Goal: Communication & Community: Ask a question

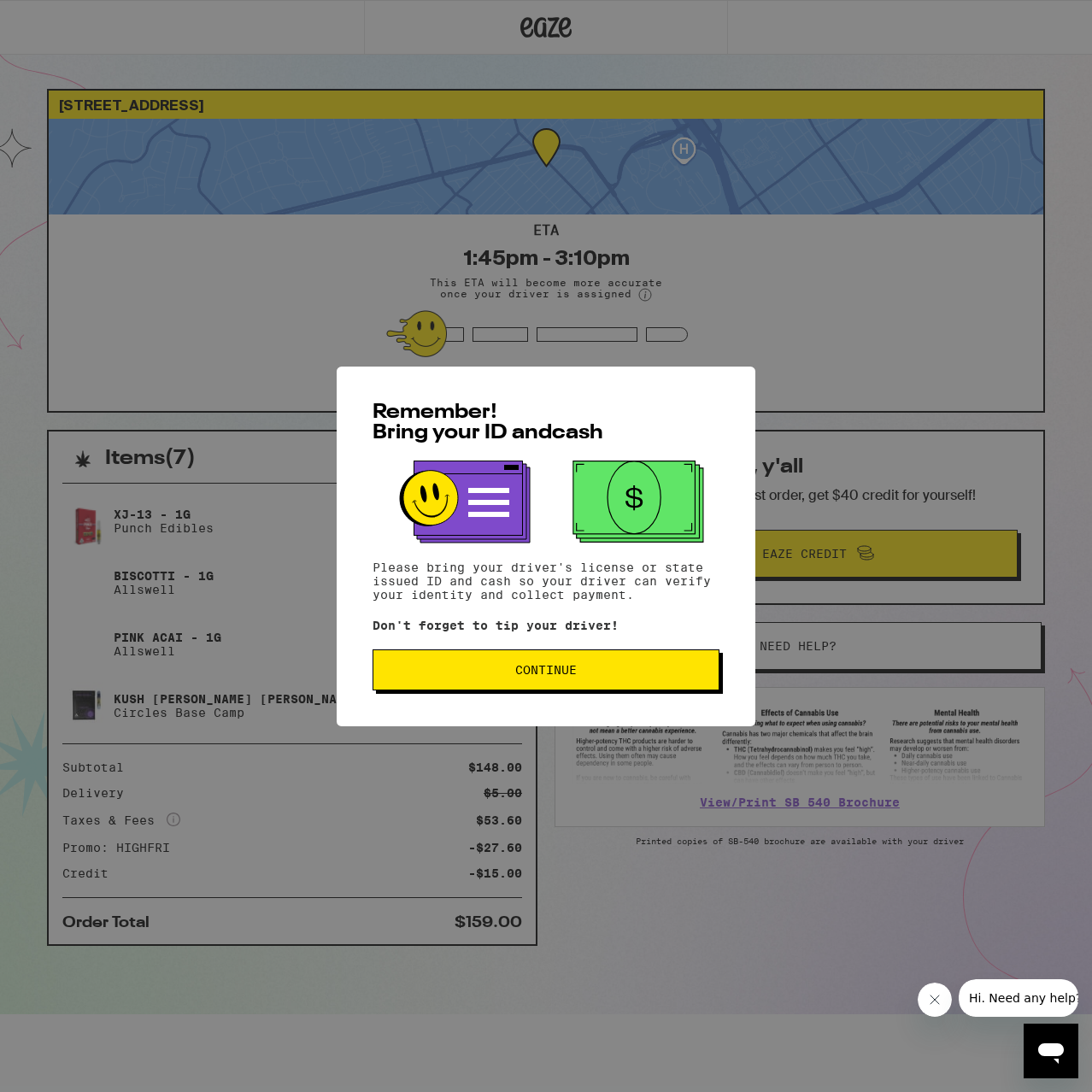
click at [633, 684] on button "Continue" at bounding box center [546, 669] width 347 height 41
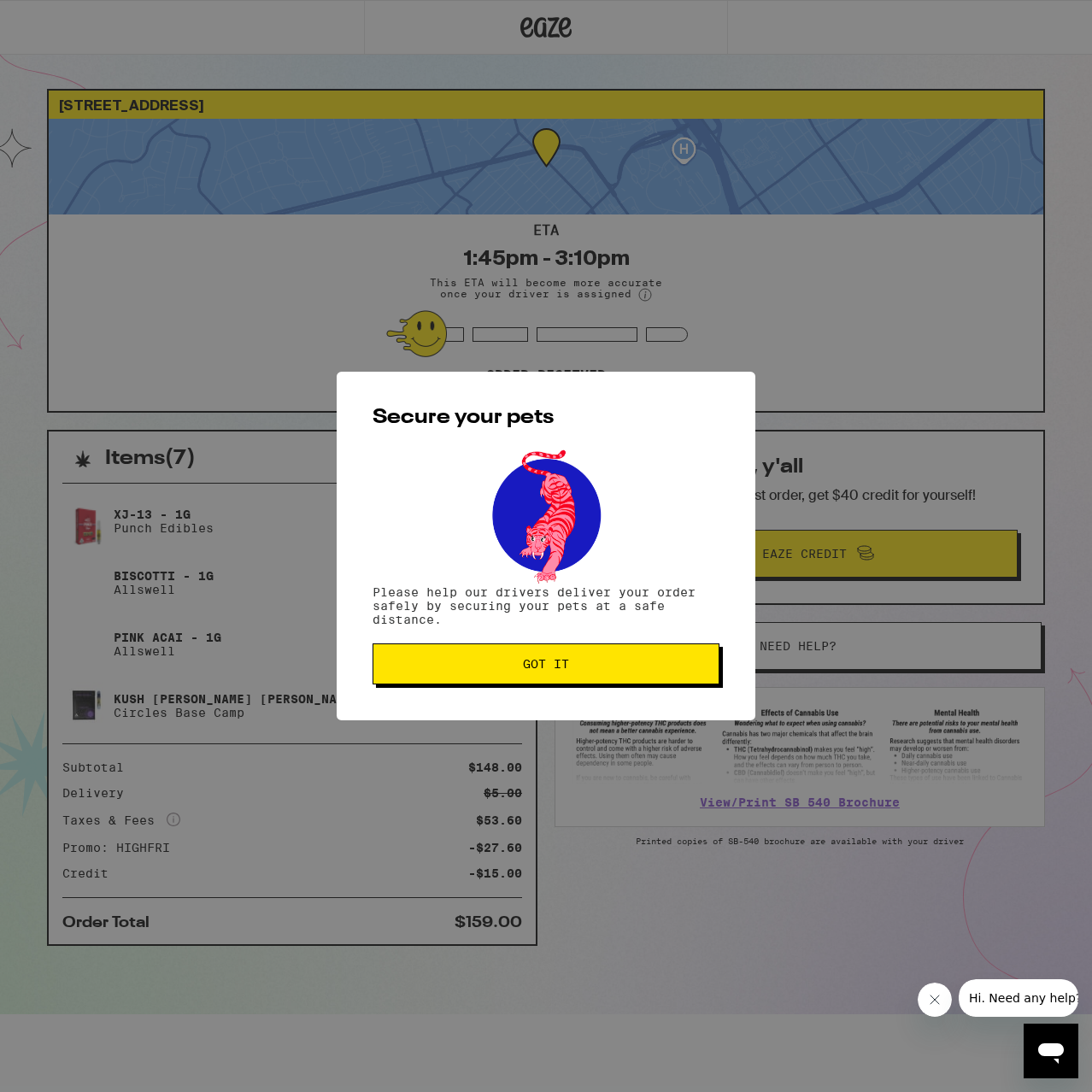
click at [520, 684] on button "Got it" at bounding box center [546, 664] width 347 height 41
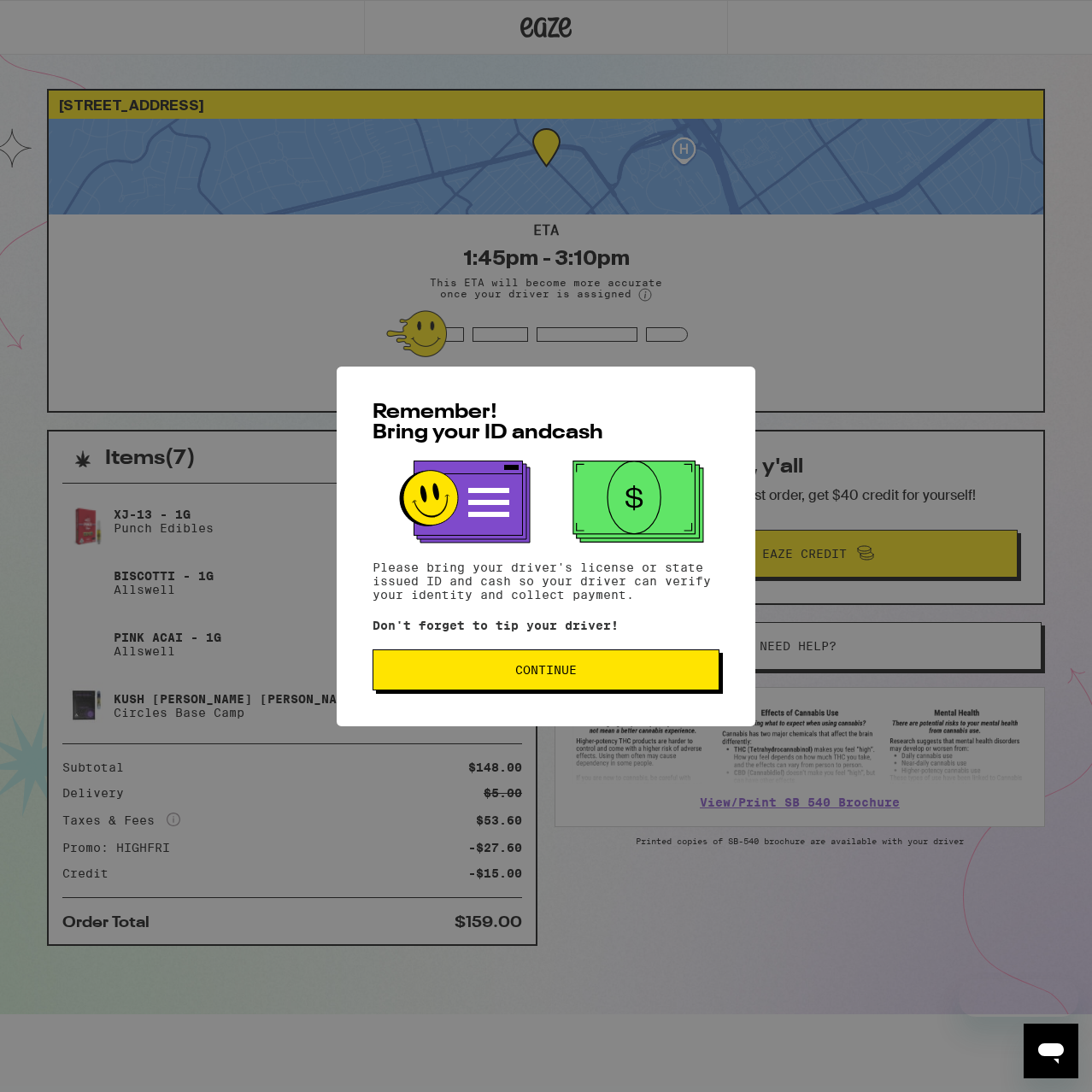
click at [560, 676] on span "Continue" at bounding box center [546, 669] width 62 height 12
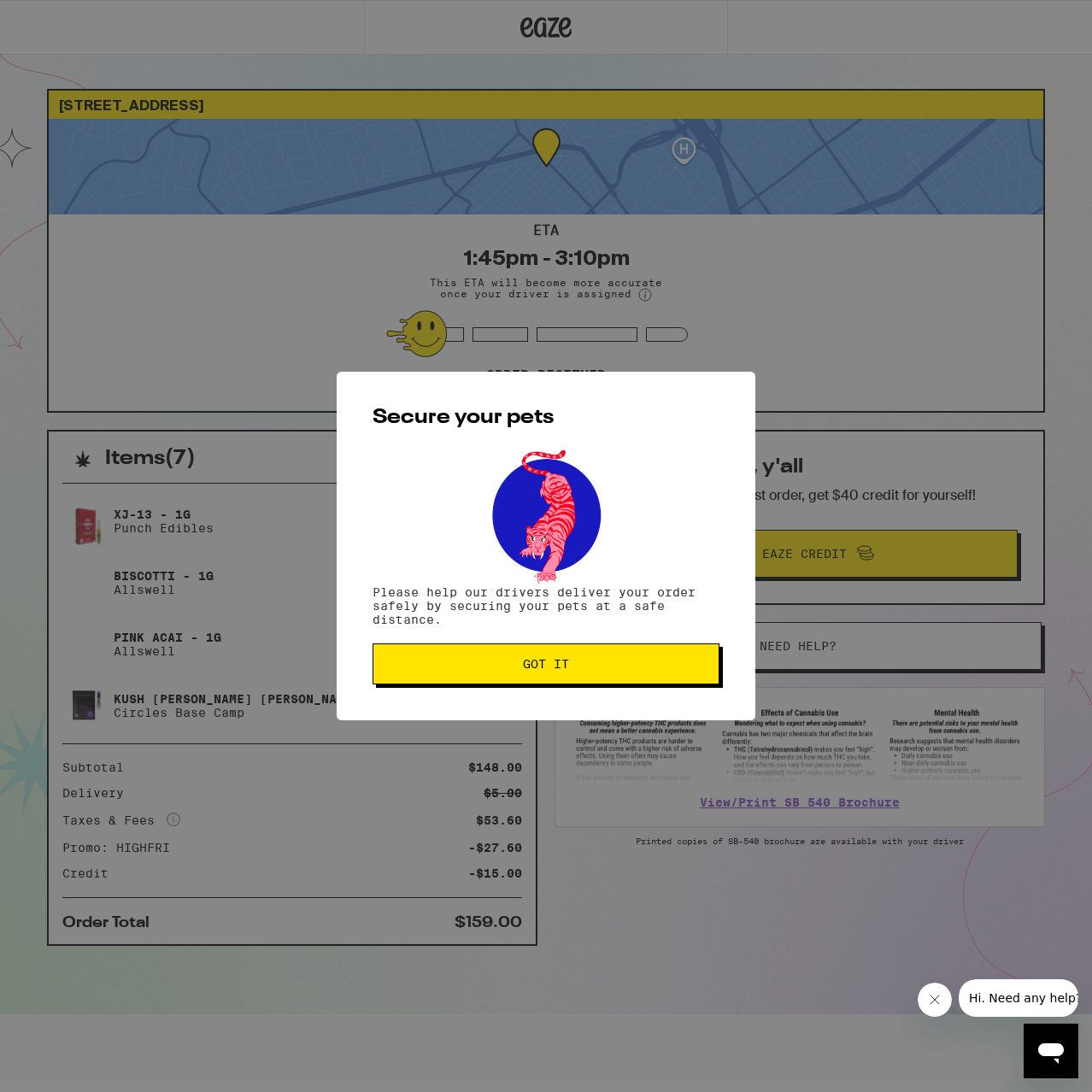
click at [560, 669] on button "Got it" at bounding box center [546, 664] width 347 height 41
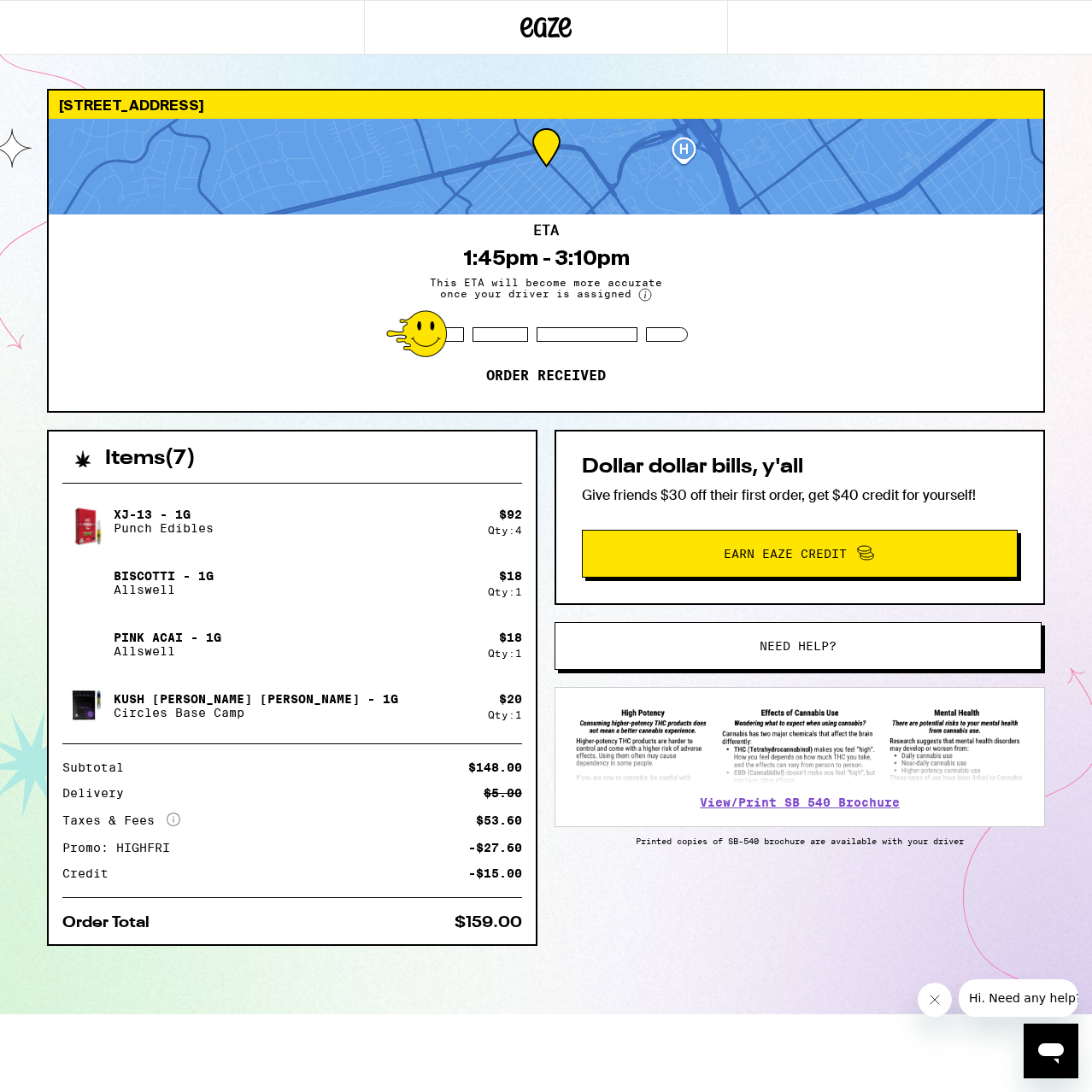
drag, startPoint x: 560, startPoint y: 668, endPoint x: 586, endPoint y: 663, distance: 26.5
click at [572, 665] on div "Secure your pets Please help our drivers deliver your order safely by securing …" at bounding box center [546, 546] width 1092 height 1092
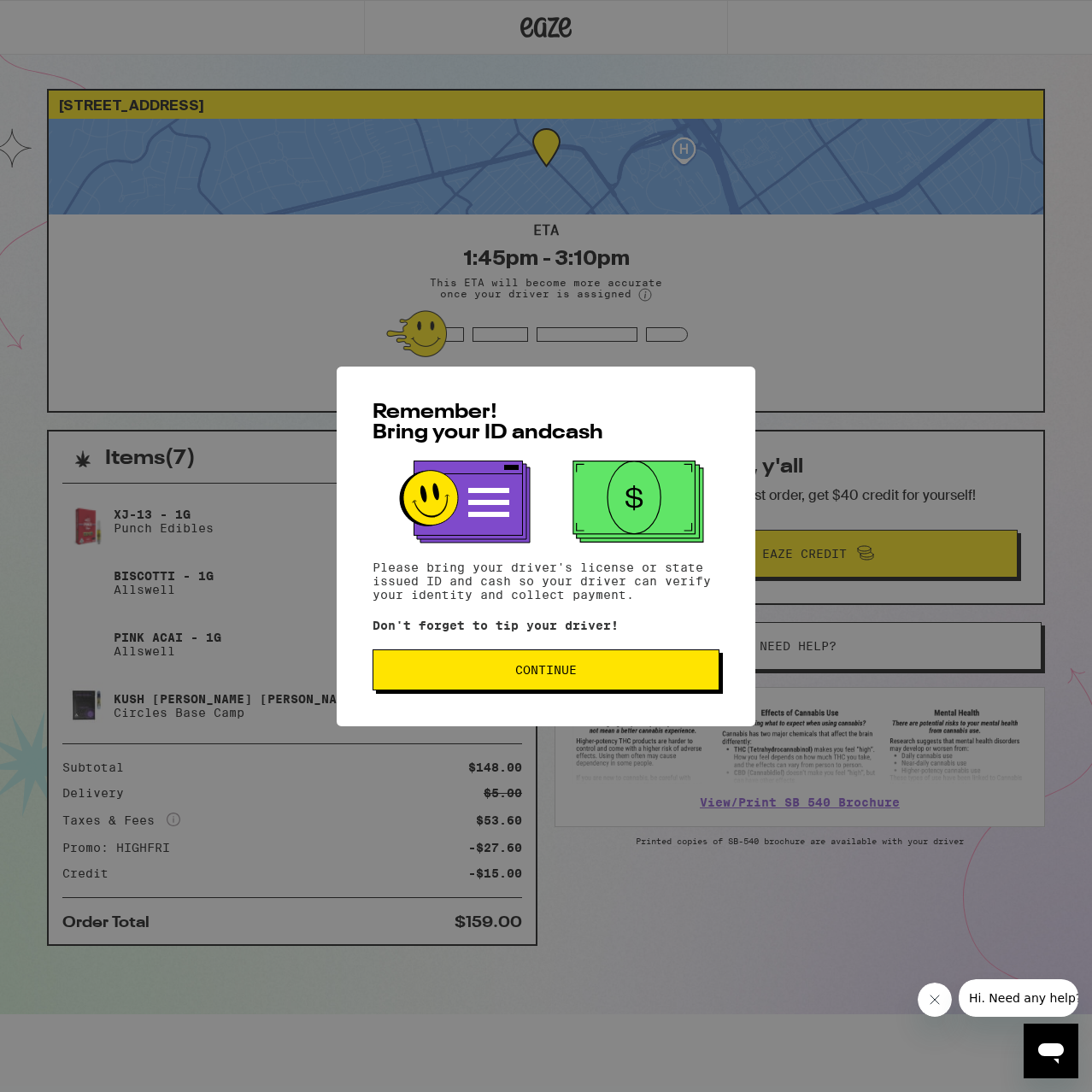
click at [584, 689] on button "Continue" at bounding box center [546, 669] width 347 height 41
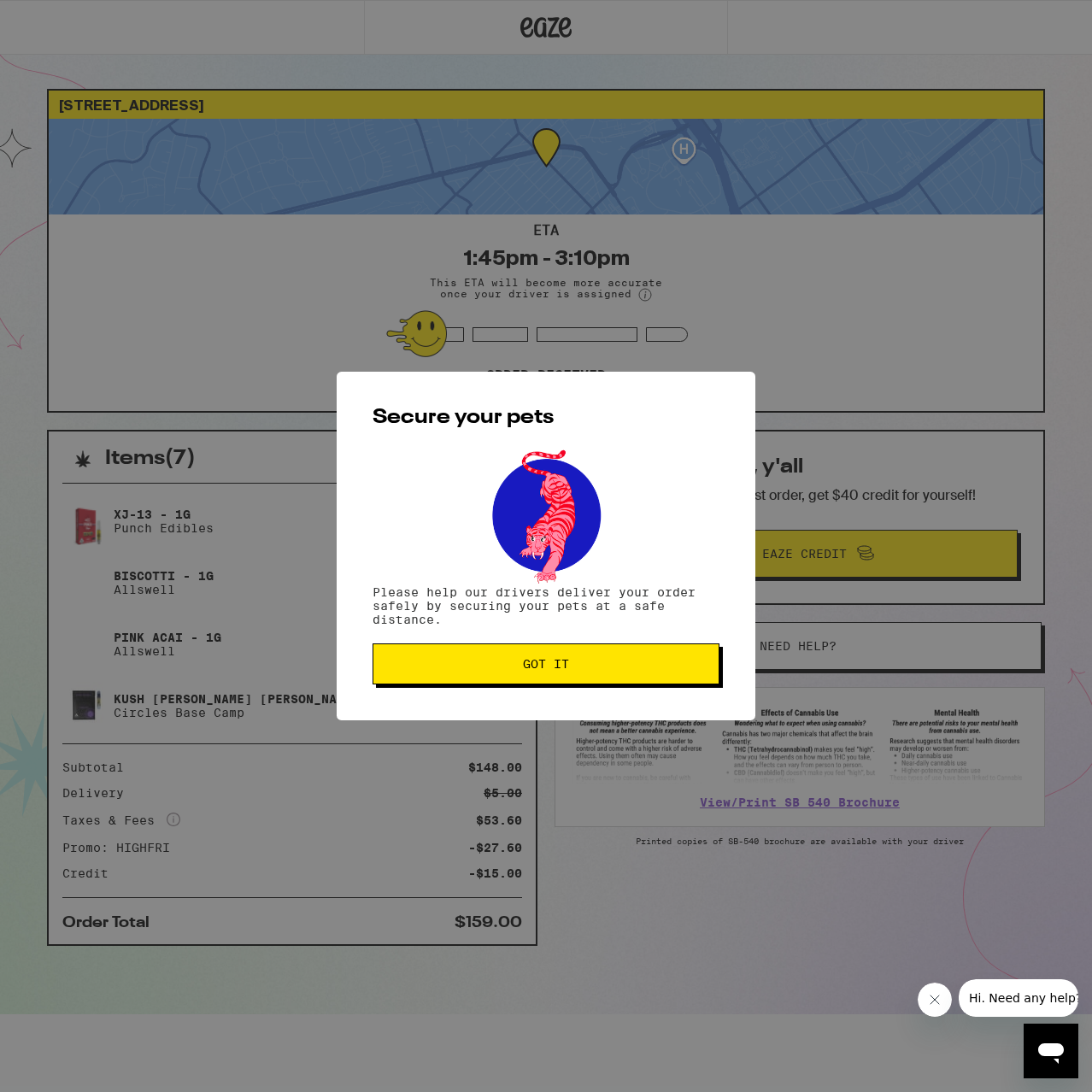
click at [658, 662] on span "Got it" at bounding box center [546, 664] width 318 height 12
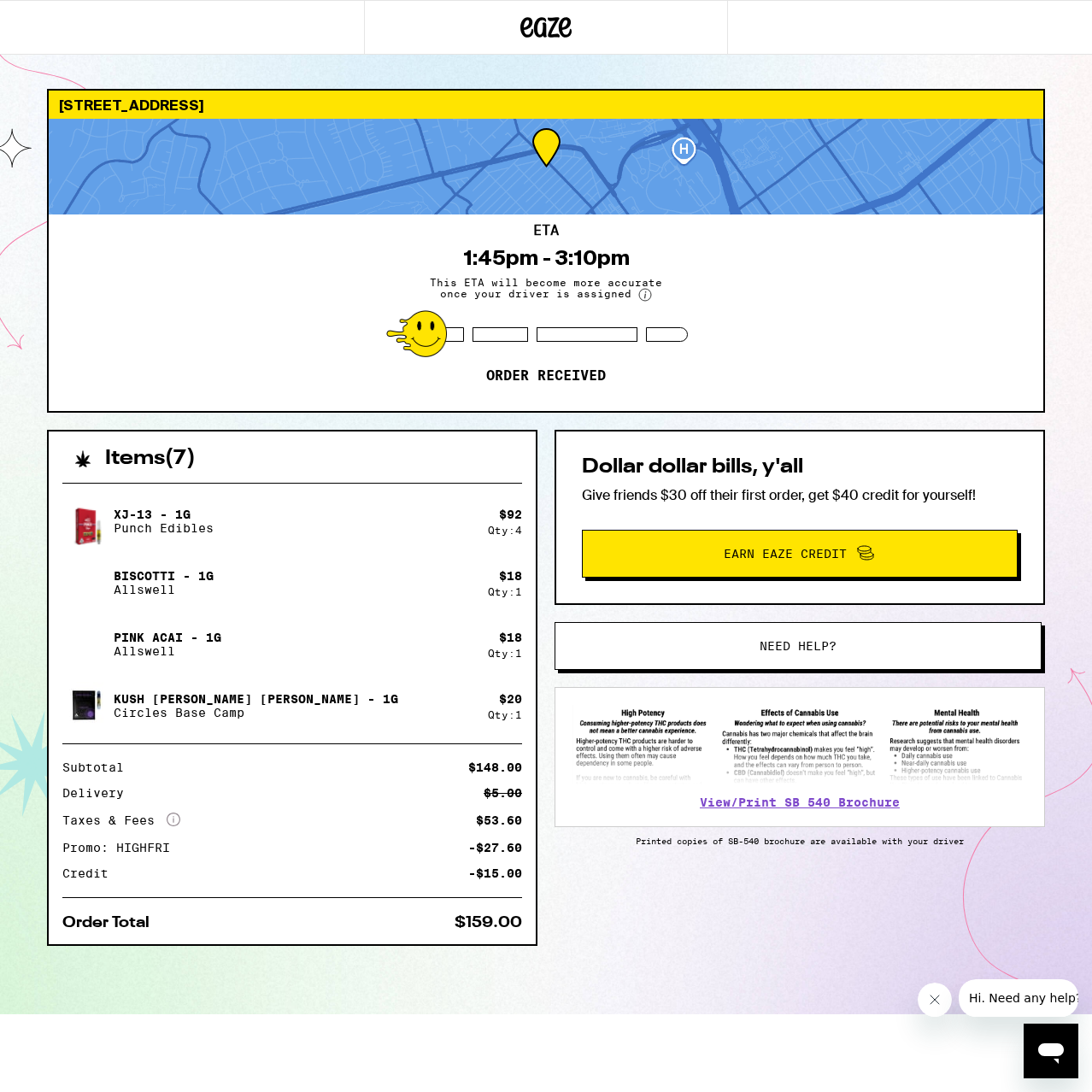
click at [767, 655] on button "Need help?" at bounding box center [798, 646] width 487 height 48
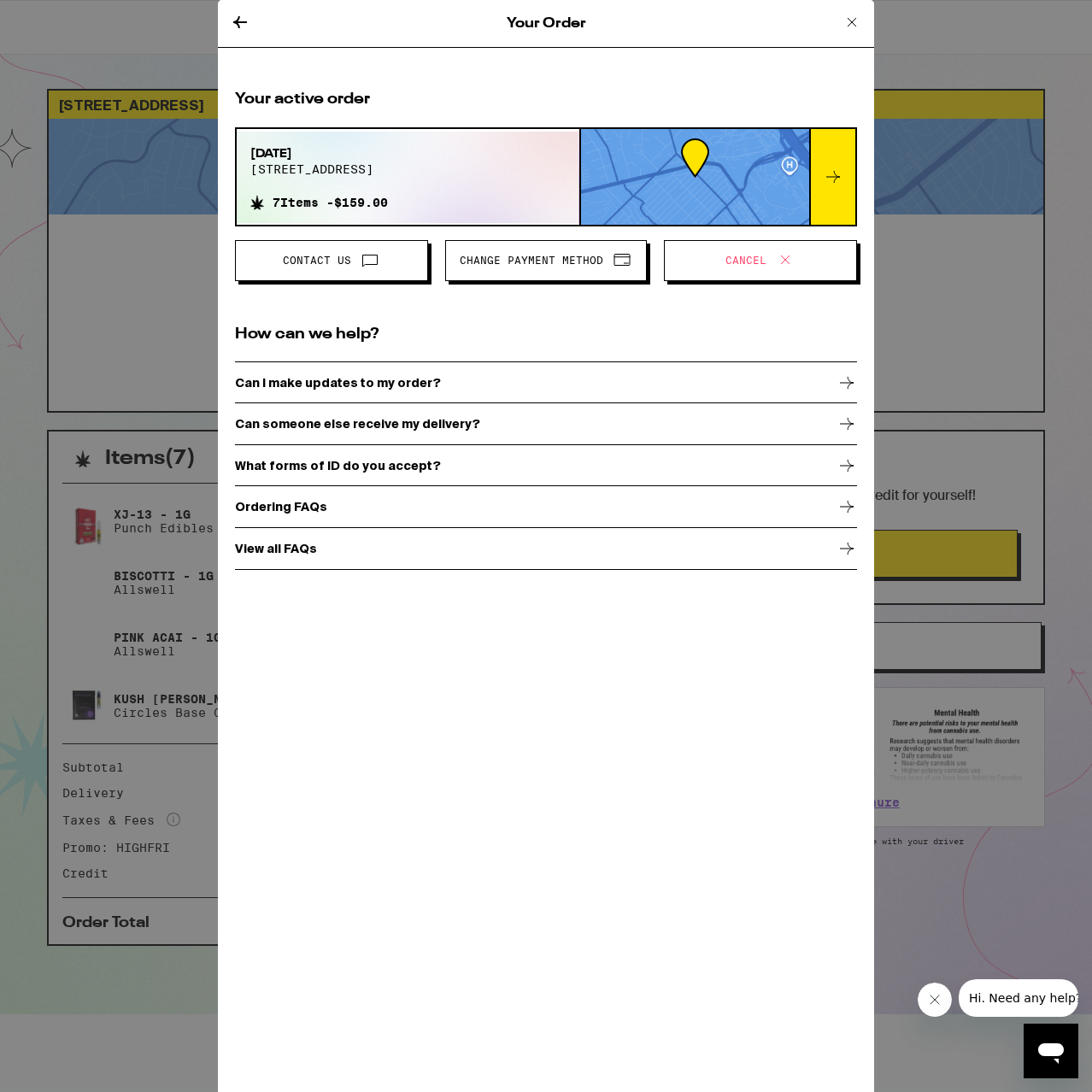
click at [342, 271] on span "Contact Us" at bounding box center [331, 260] width 164 height 22
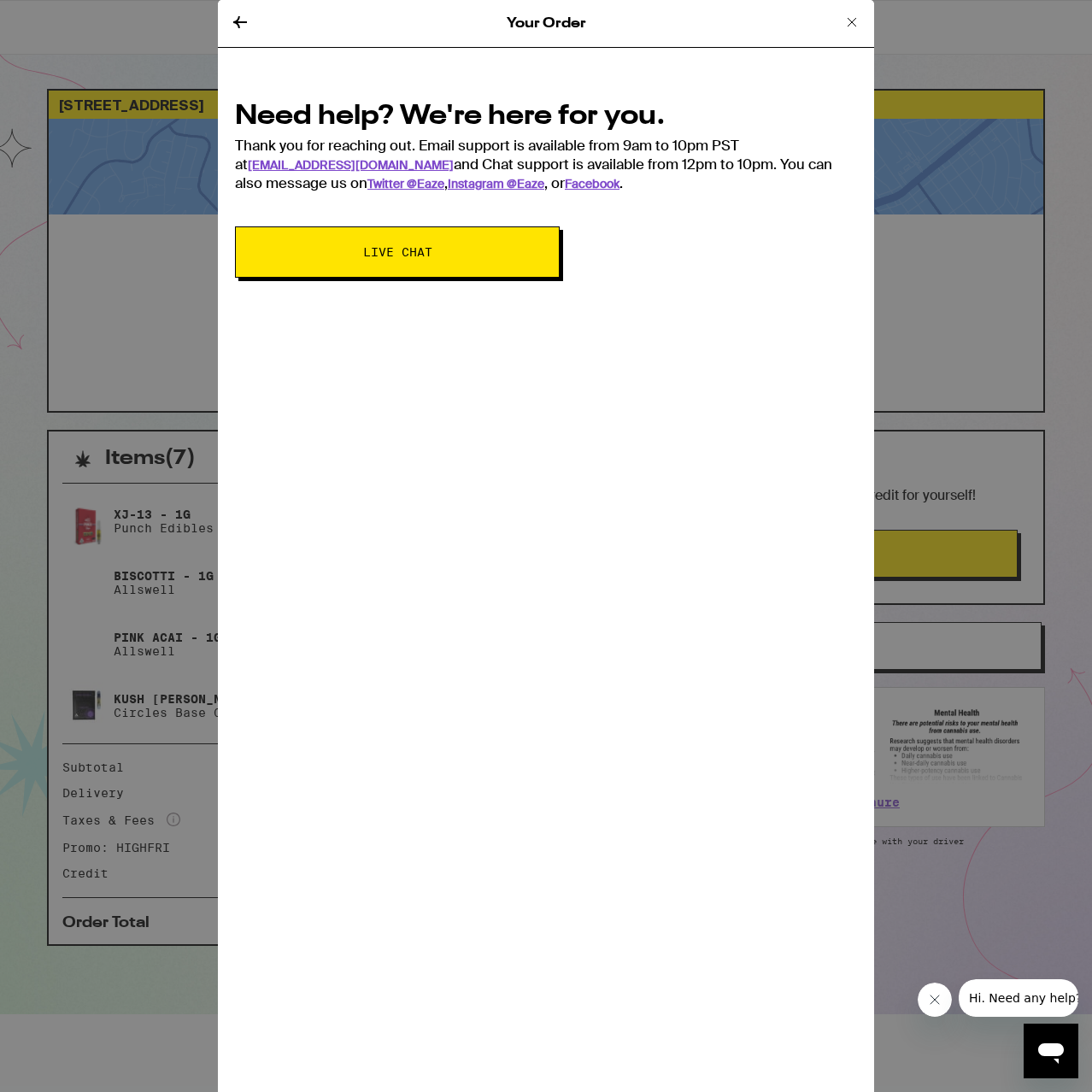
click at [383, 260] on button "Live Chat" at bounding box center [396, 252] width 325 height 51
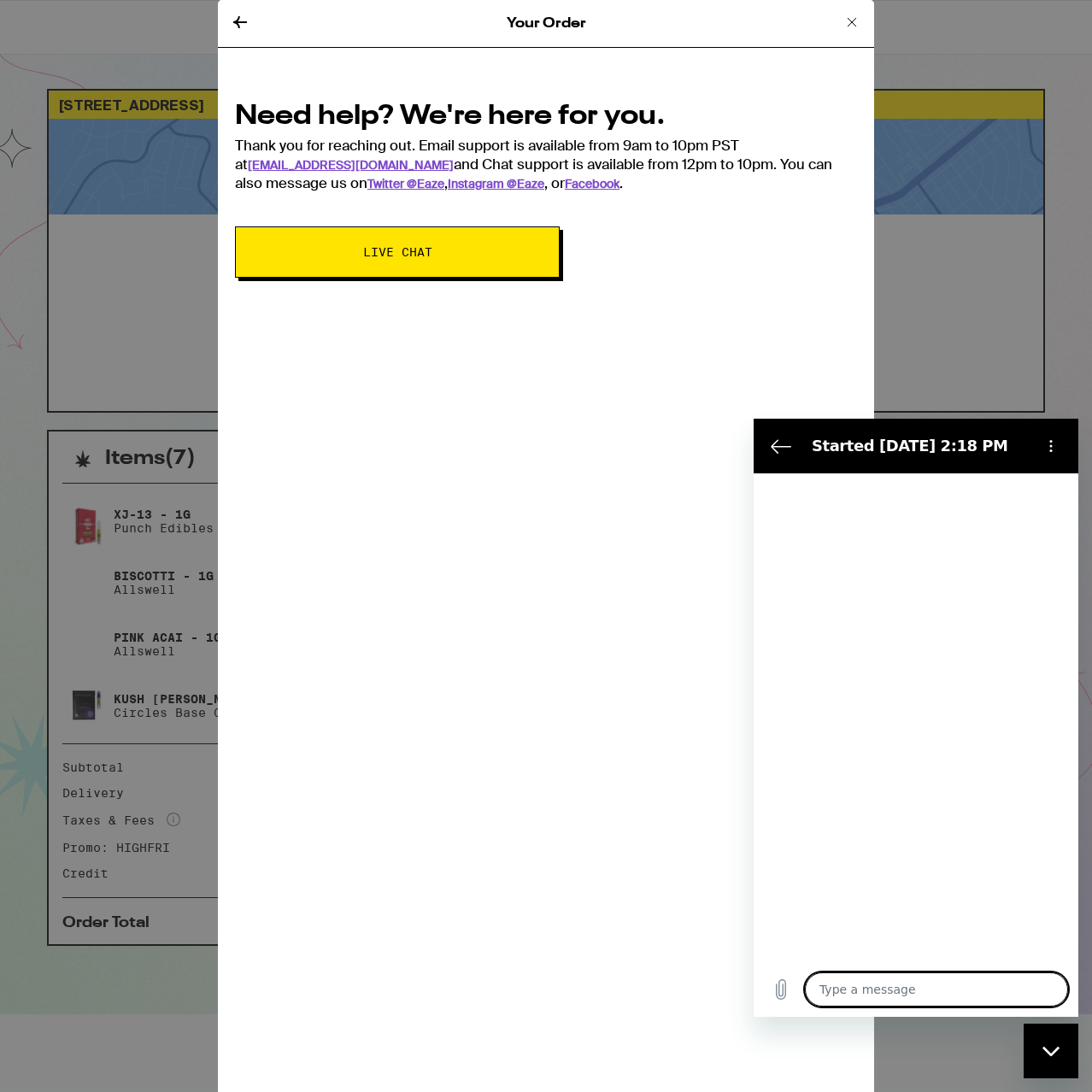
type textarea "x"
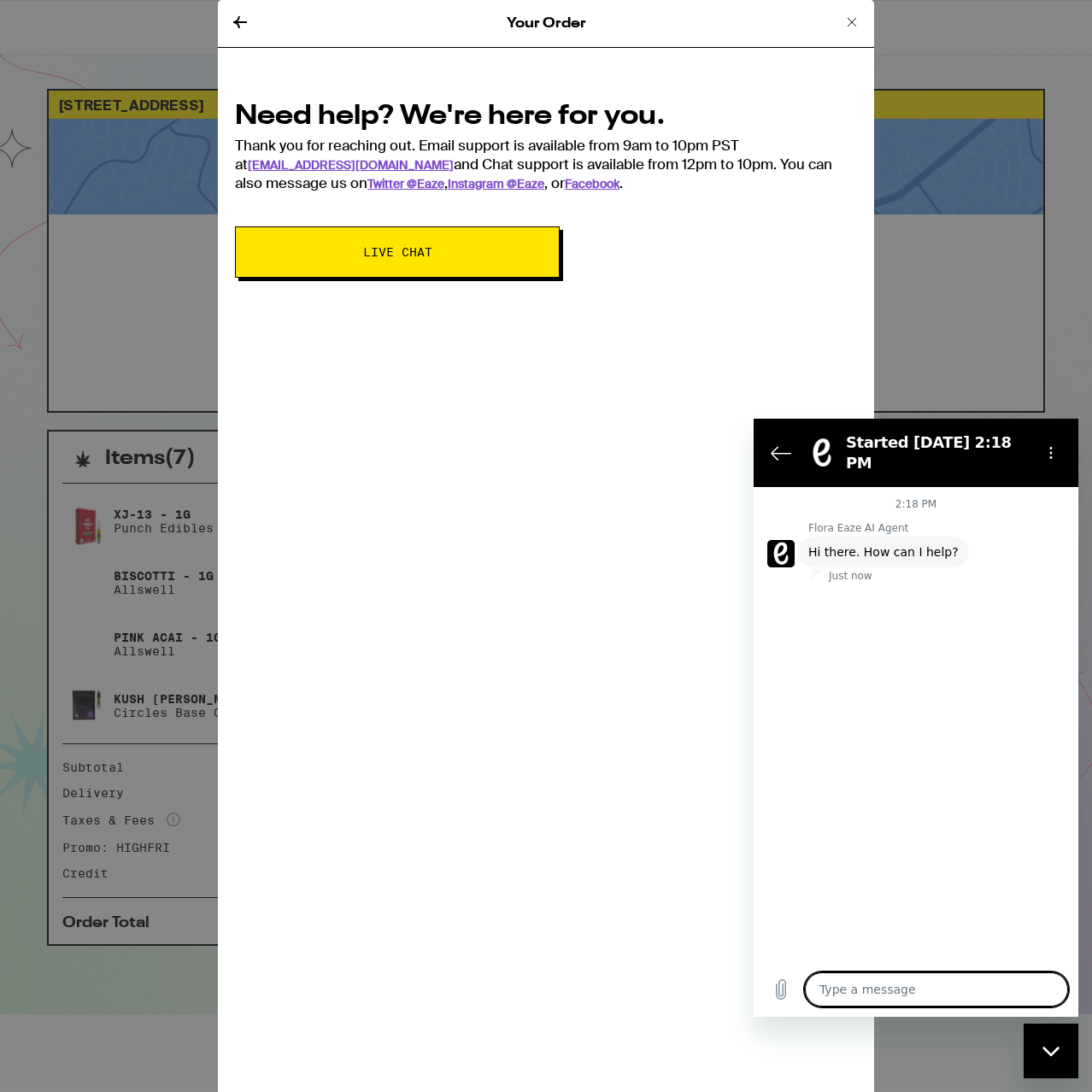
type textarea "T"
type textarea "x"
type textarea "Th"
type textarea "x"
type textarea "The"
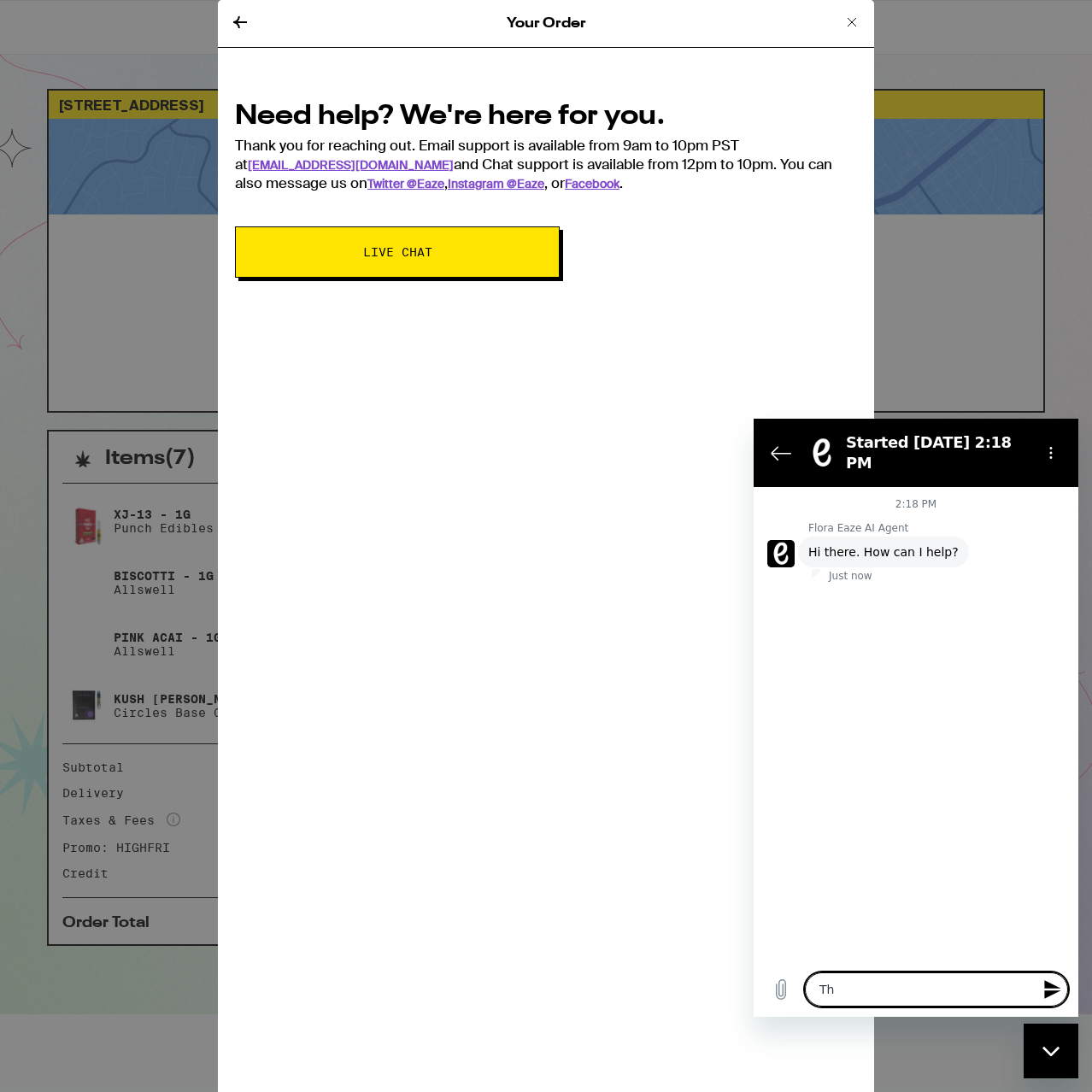
type textarea "x"
type textarea "They"
type textarea "x"
type textarea "They"
type textarea "x"
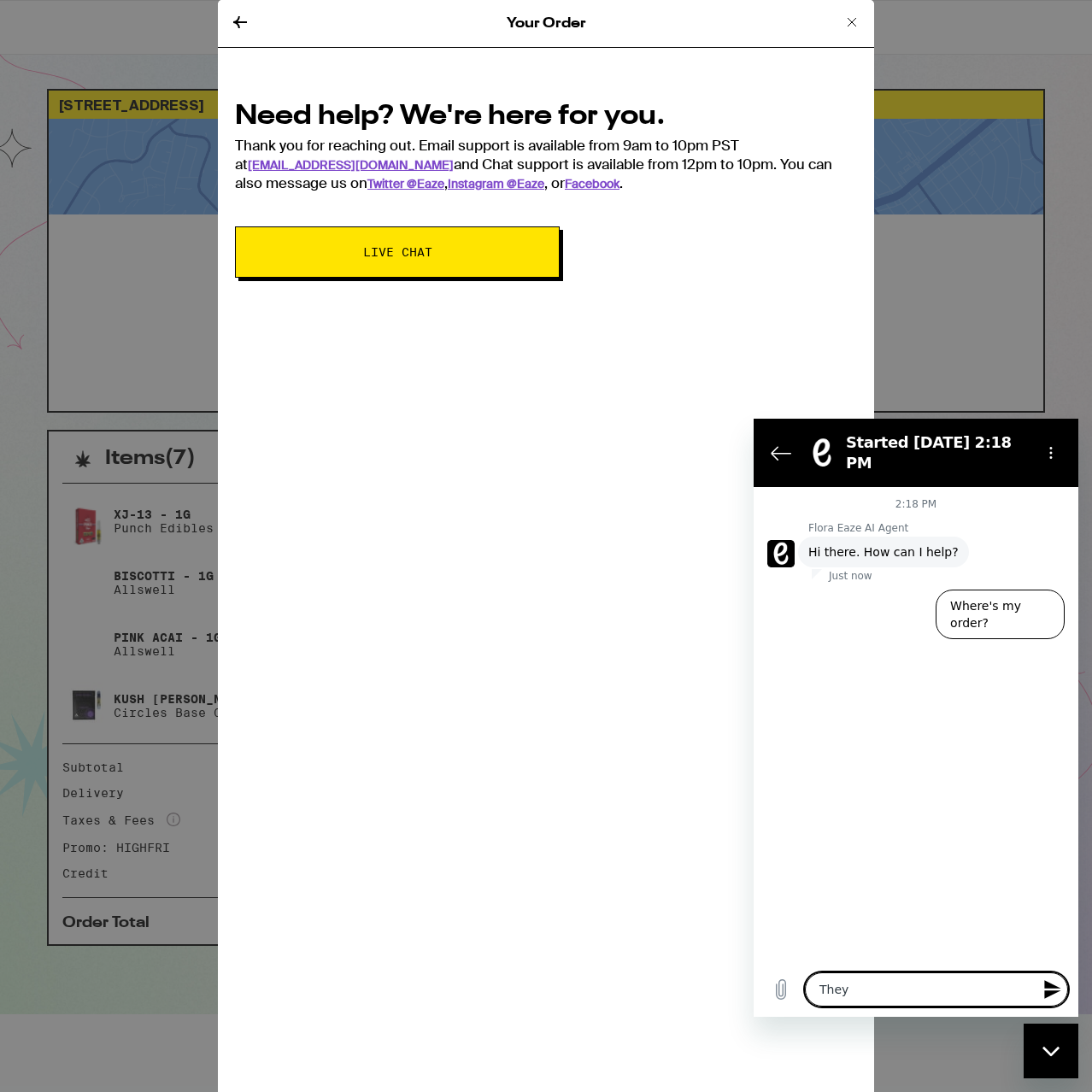
type textarea "They s"
type textarea "x"
type textarea "They st"
type textarea "x"
type textarea "They sti"
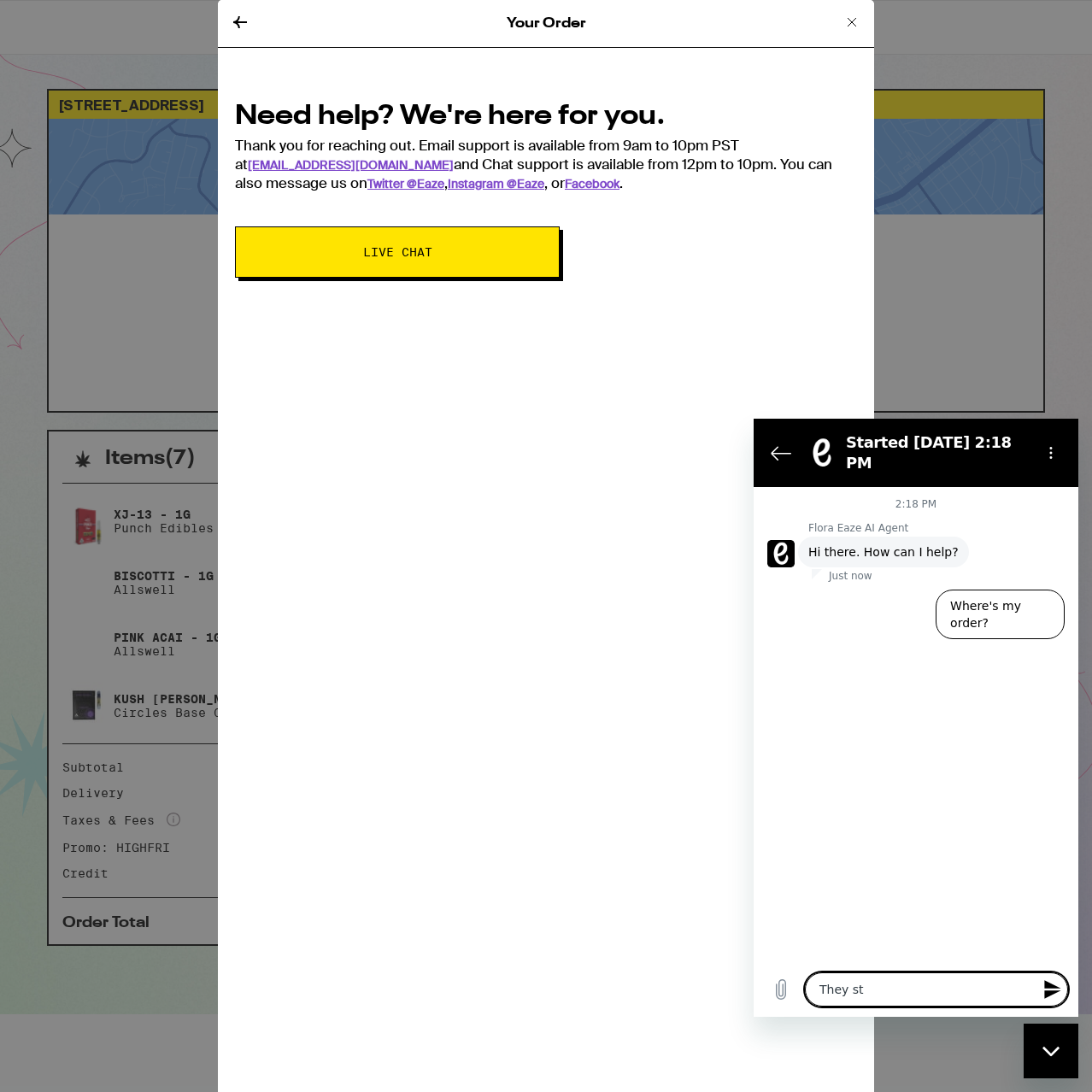
type textarea "x"
type textarea "They stil"
type textarea "x"
type textarea "They still"
type textarea "x"
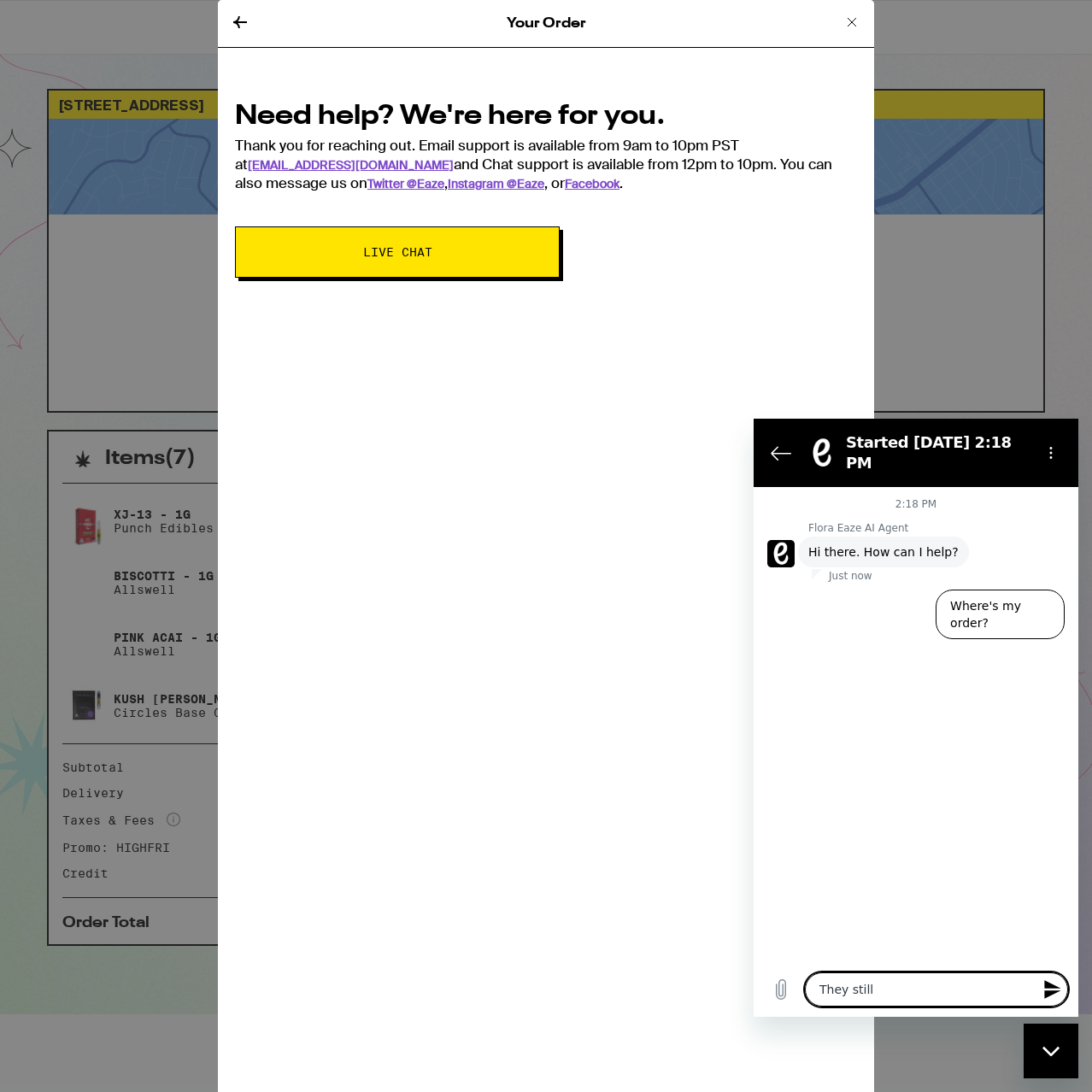
type textarea "They still"
type textarea "x"
type textarea "They still c"
type textarea "x"
type textarea "They still co"
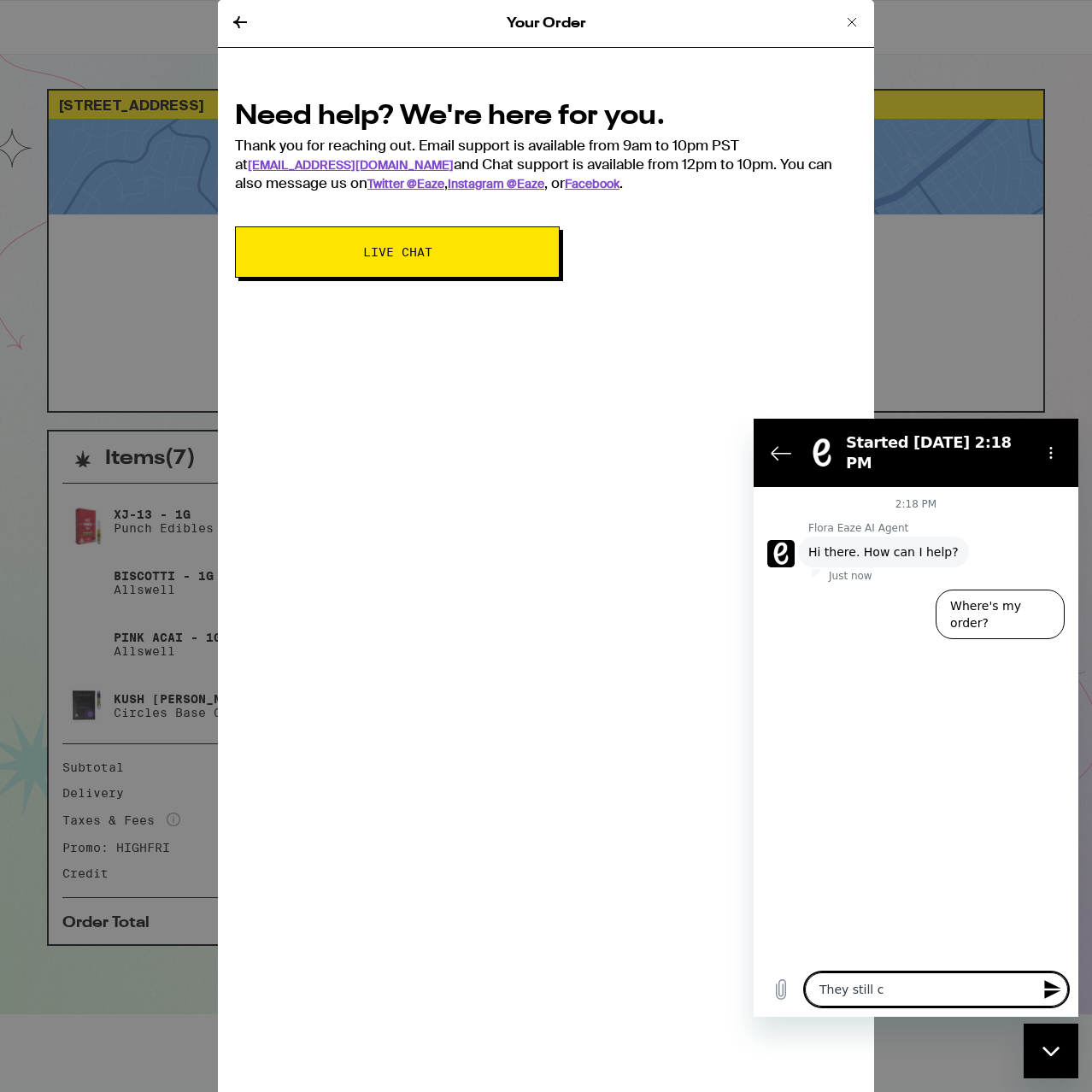
type textarea "x"
type textarea "They still com"
type textarea "x"
type textarea "They still comm"
type textarea "x"
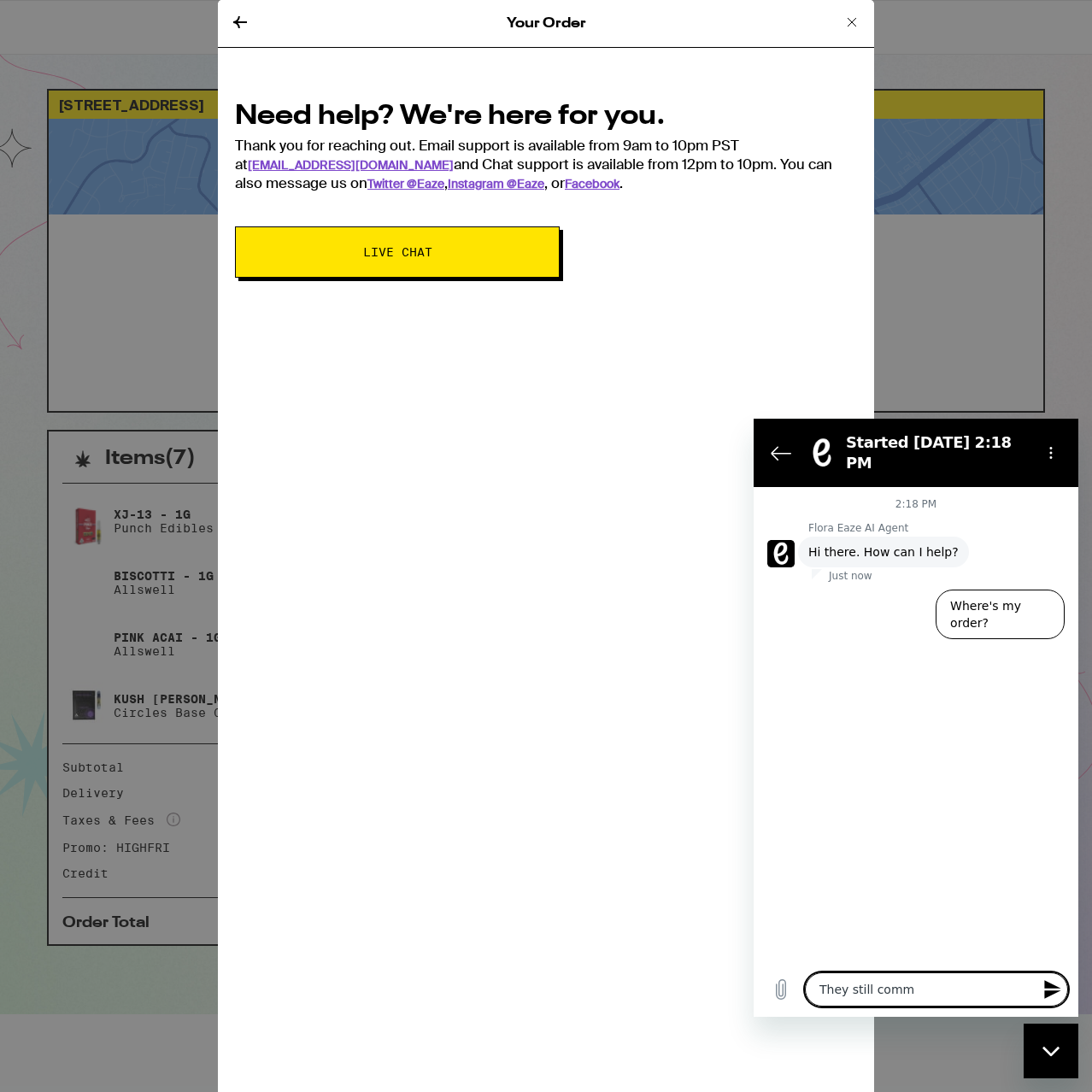
type textarea "They still commi"
type textarea "x"
type textarea "They still commin"
type textarea "x"
type textarea "They still comming"
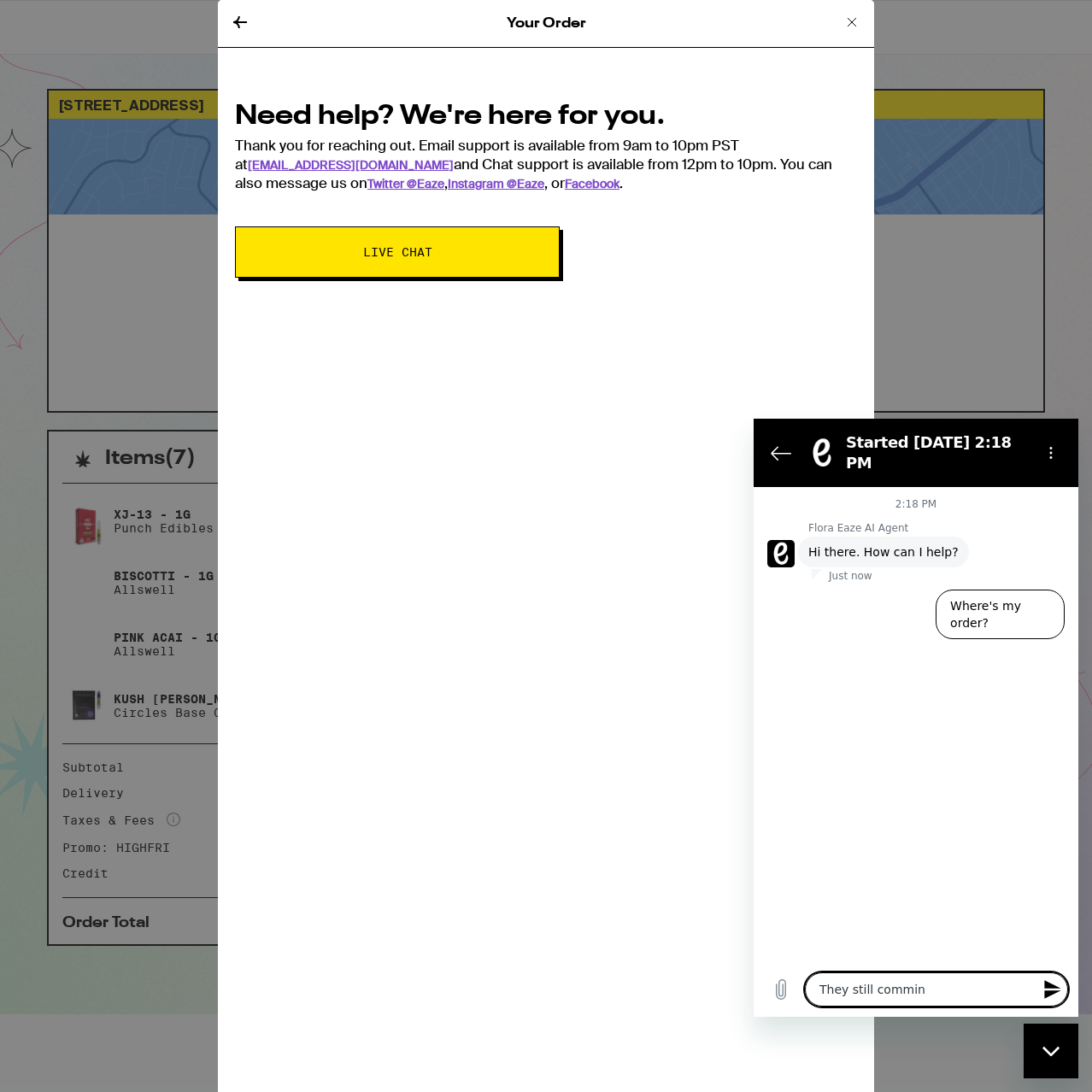
type textarea "x"
type textarea "They still comming?"
type textarea "x"
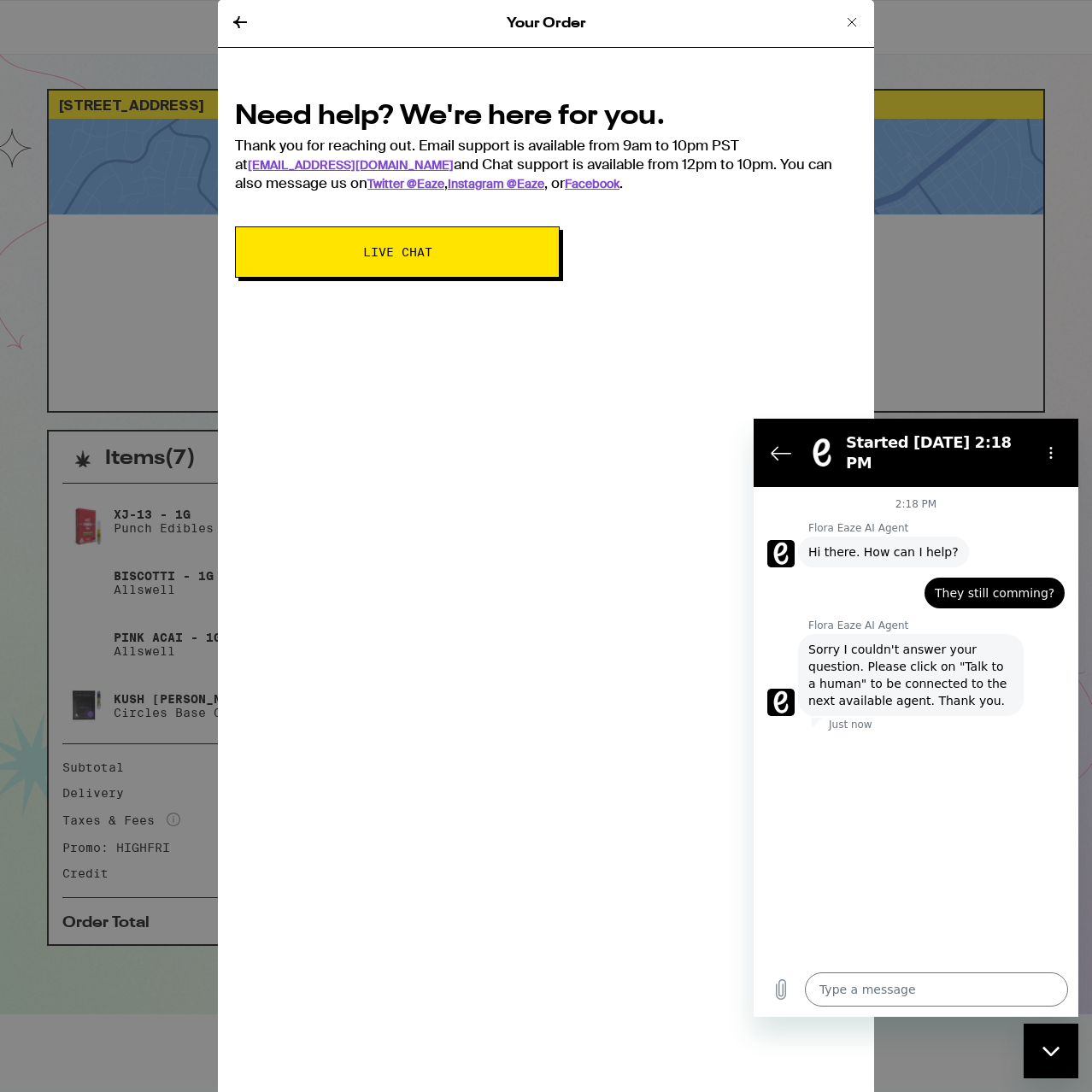
click at [985, 963] on div "2:18 PM Flora Eaze AI Agent Flora Eaze AI Agent says: Hi there. How can I help?…" at bounding box center [916, 752] width 325 height 530
click at [987, 974] on div "Type a message x" at bounding box center [916, 989] width 325 height 55
click at [987, 977] on textarea at bounding box center [936, 989] width 263 height 35
type textarea "A"
type textarea "x"
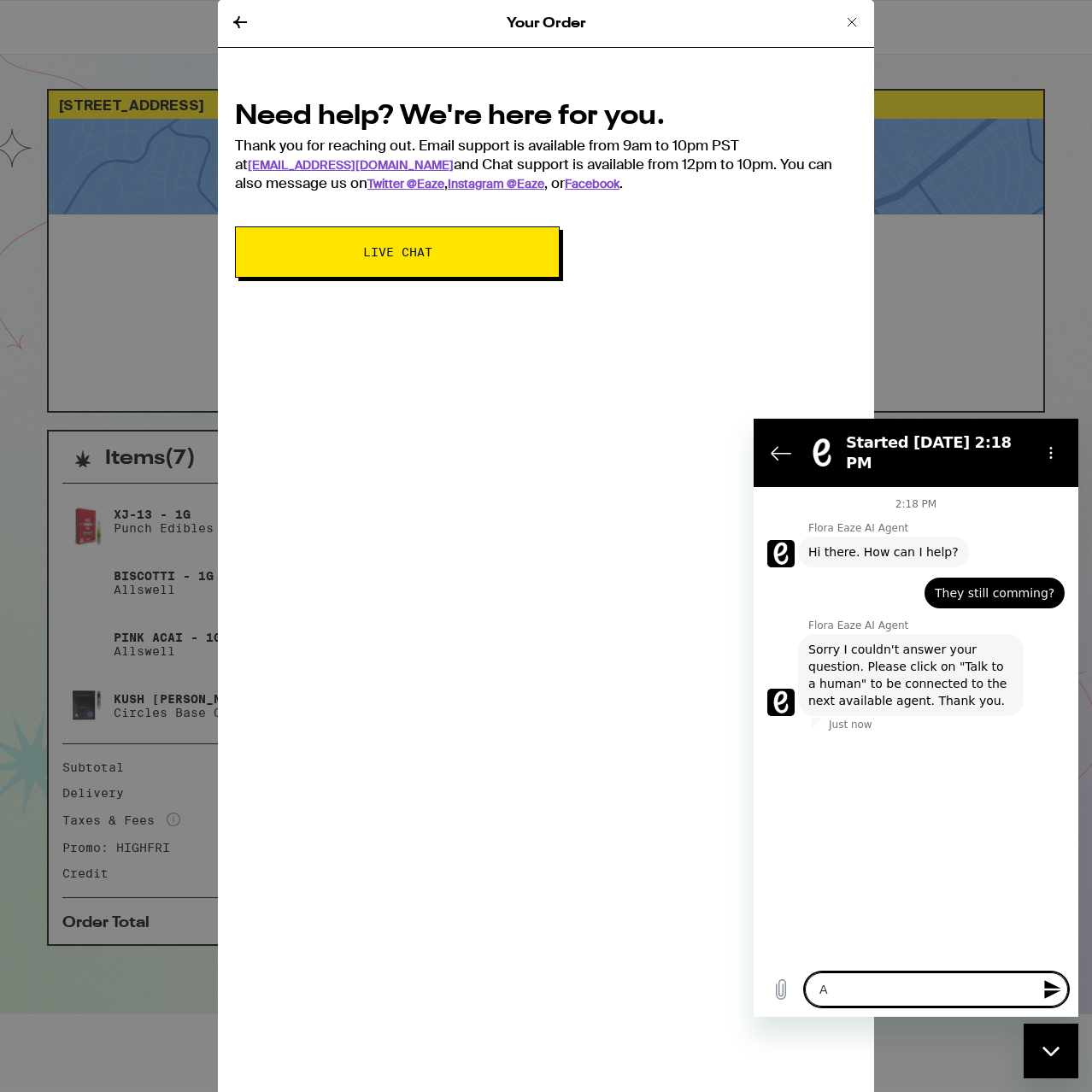
type textarea "Ar"
type textarea "x"
type textarea "Are"
type textarea "x"
type textarea "Are"
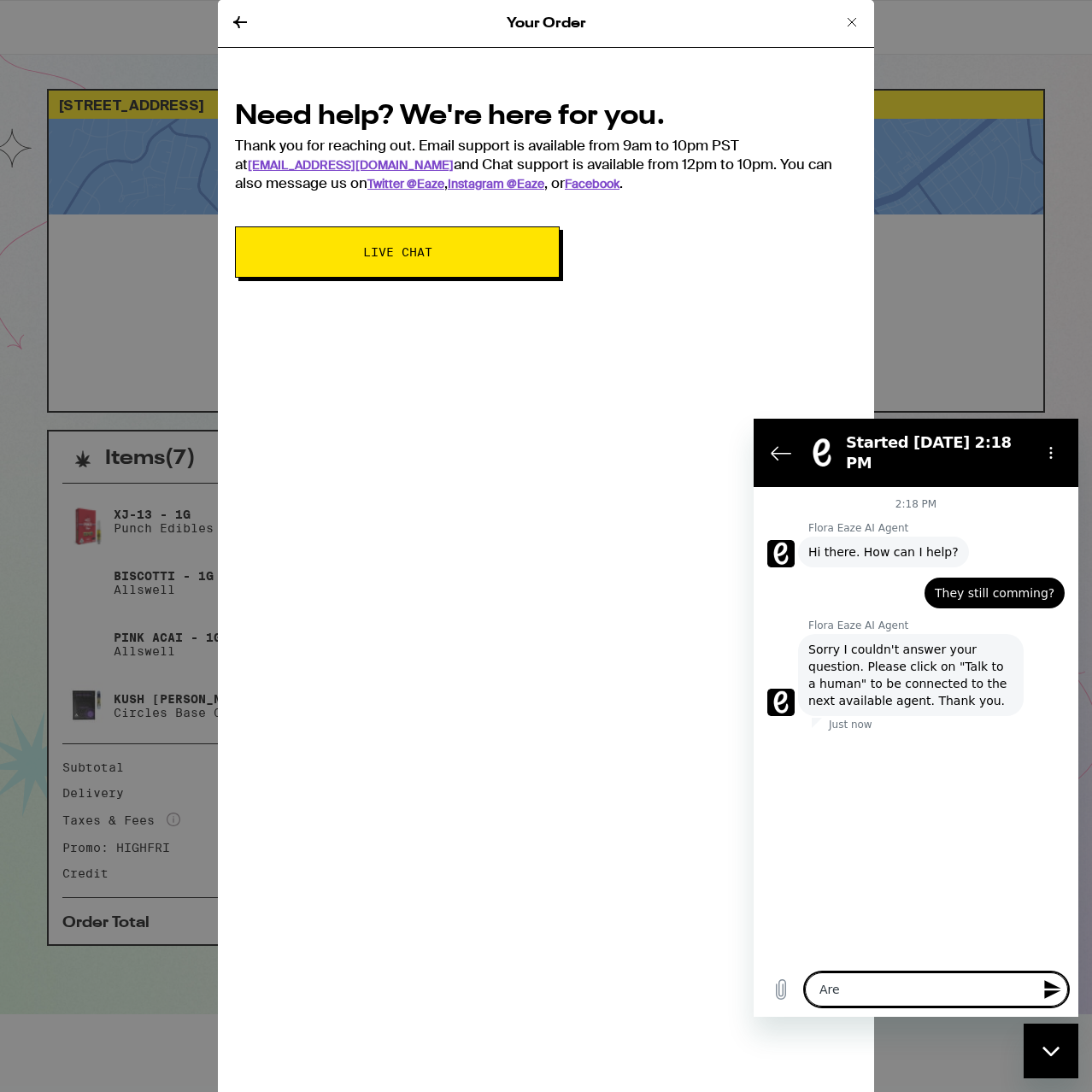
type textarea "x"
type textarea "Are t"
type textarea "x"
type textarea "Are th"
type textarea "x"
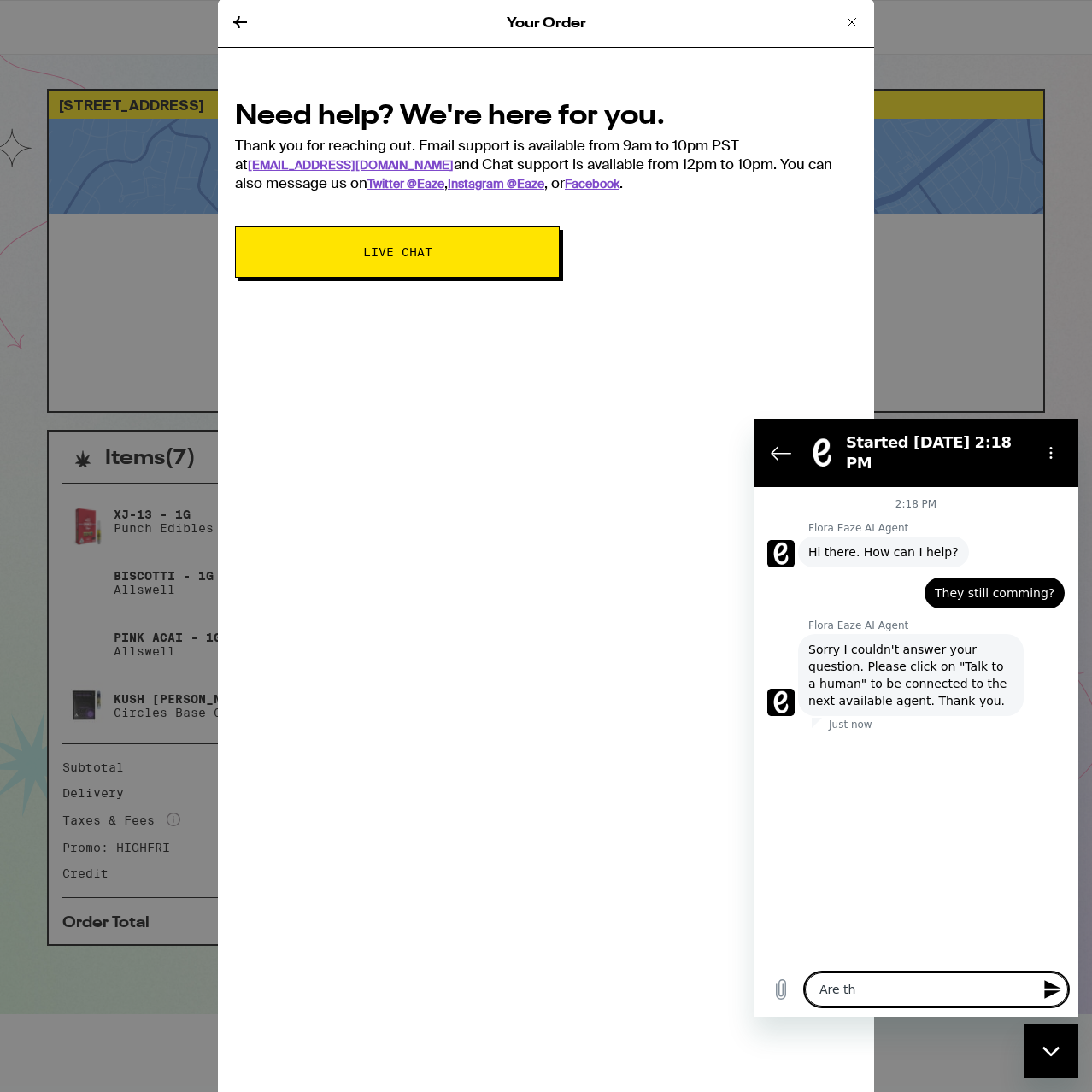
type textarea "Are the"
type textarea "x"
type textarea "Are they"
type textarea "x"
type textarea "Are they"
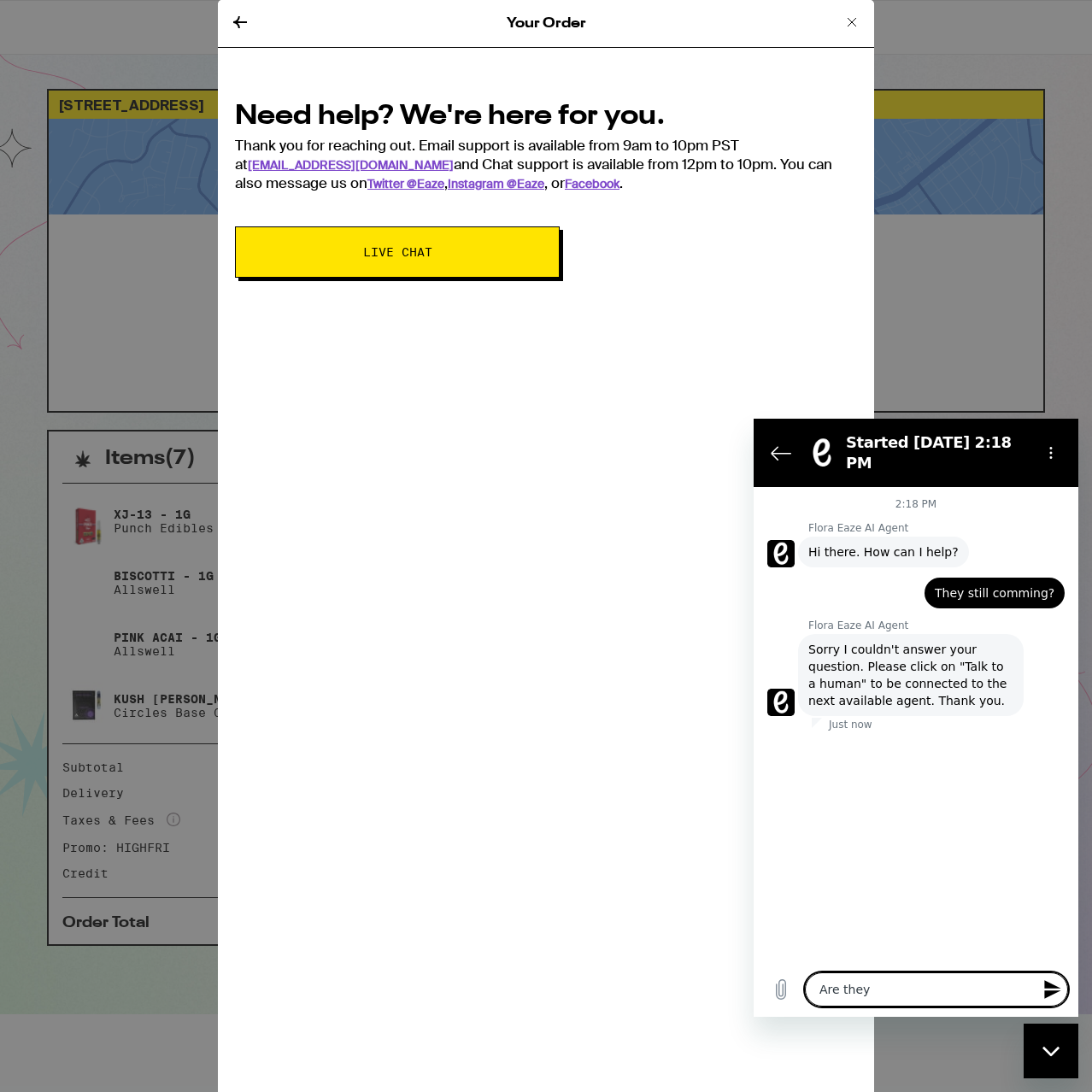
type textarea "x"
type textarea "Are they s"
type textarea "x"
type textarea "Are they st"
type textarea "x"
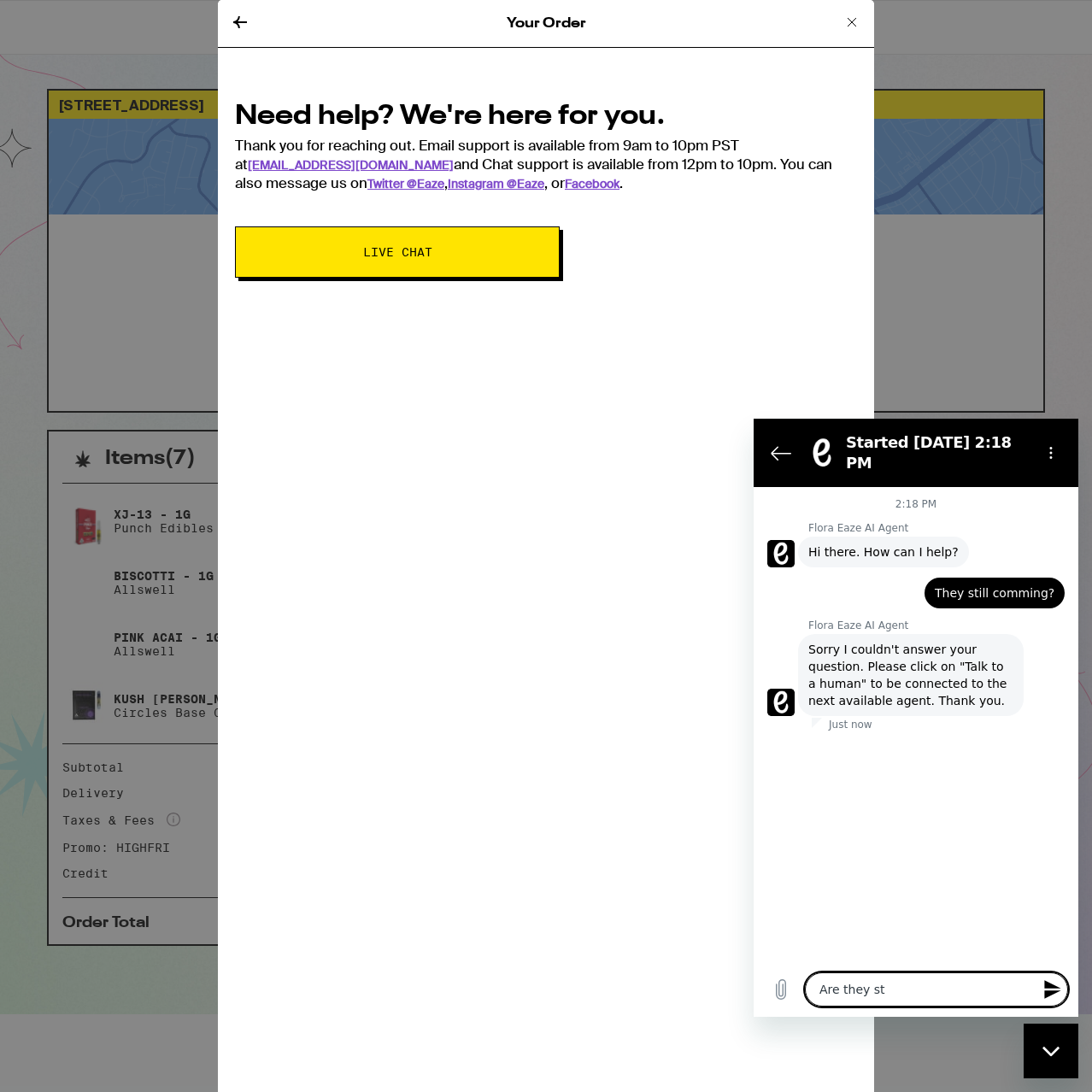
type textarea "Are they sti"
type textarea "x"
type textarea "Are they stil"
type textarea "x"
type textarea "Are they still"
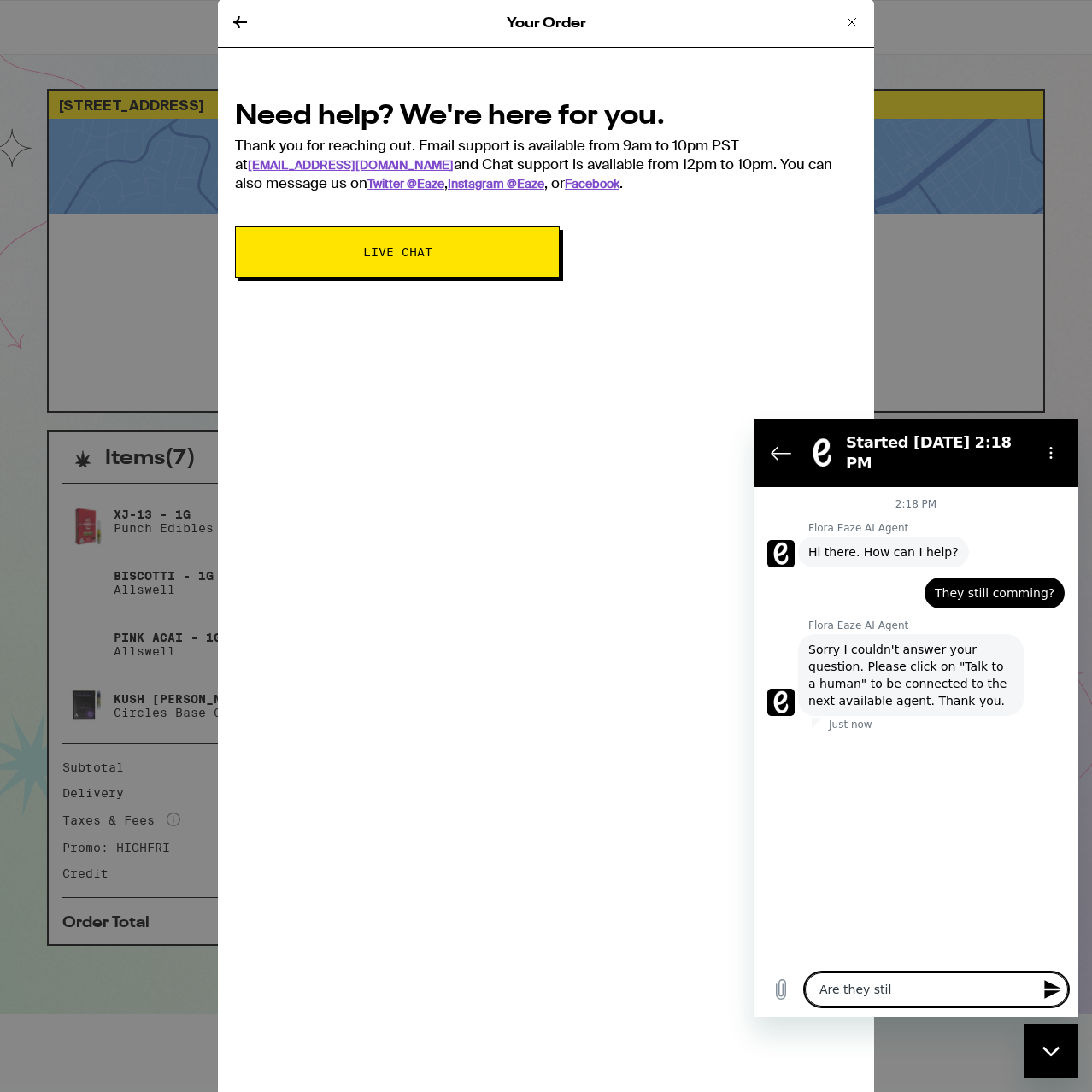
type textarea "x"
type textarea "Are they still"
type textarea "x"
type textarea "Are they still c"
type textarea "x"
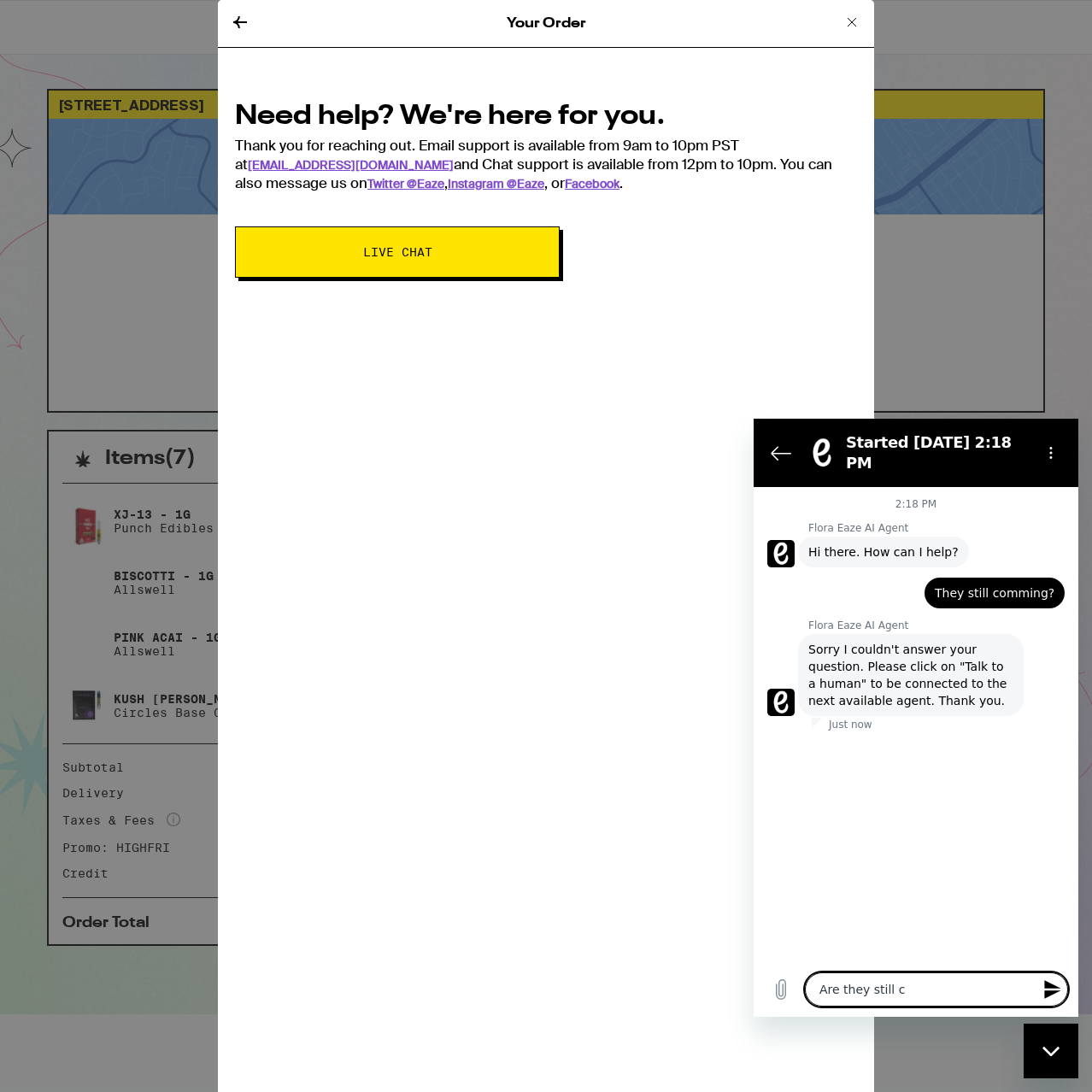
type textarea "Are they still co"
type textarea "x"
type textarea "Are they still com"
type textarea "x"
type textarea "Are they still comi"
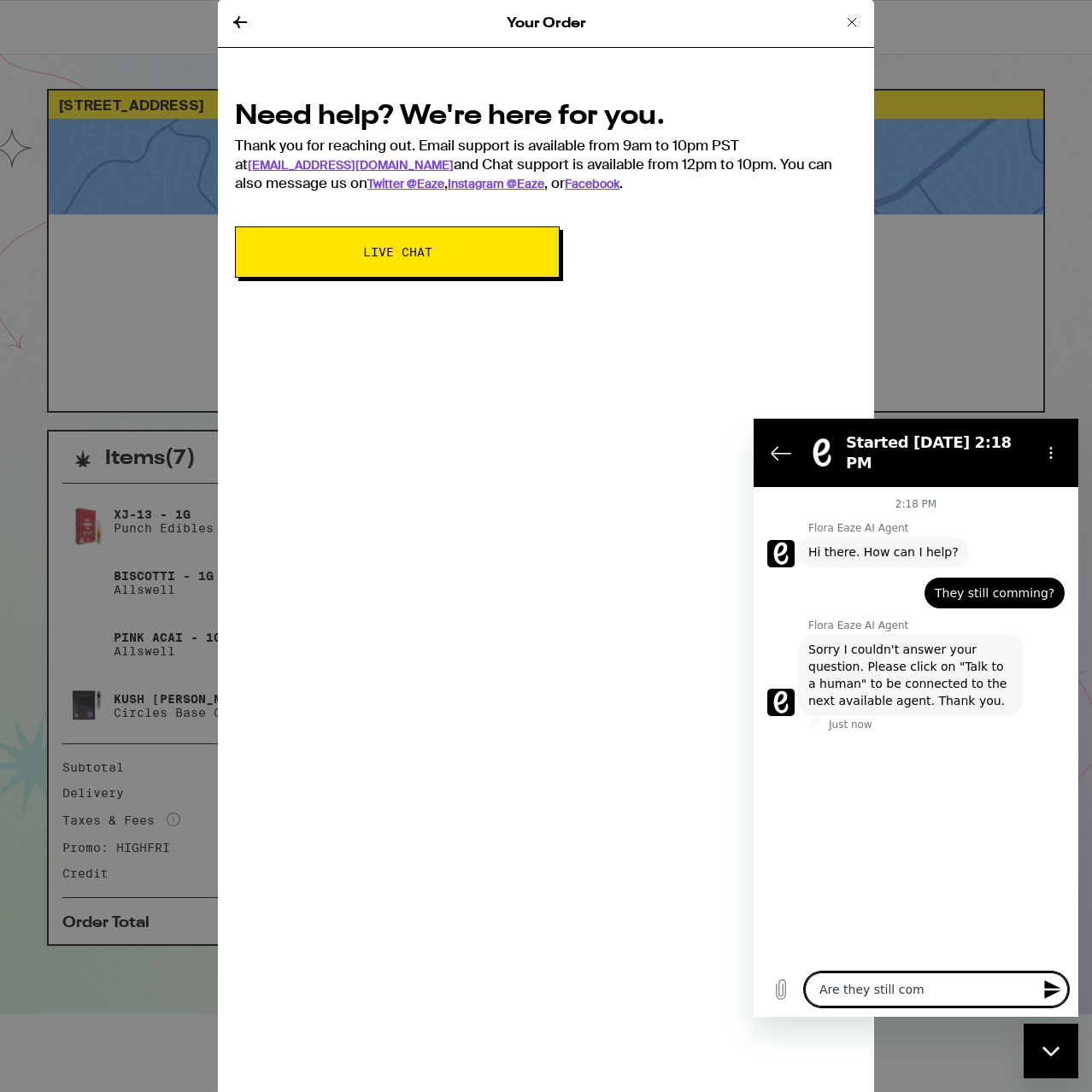
type textarea "x"
type textarea "Are they still comin"
type textarea "x"
type textarea "Are they still coming"
type textarea "x"
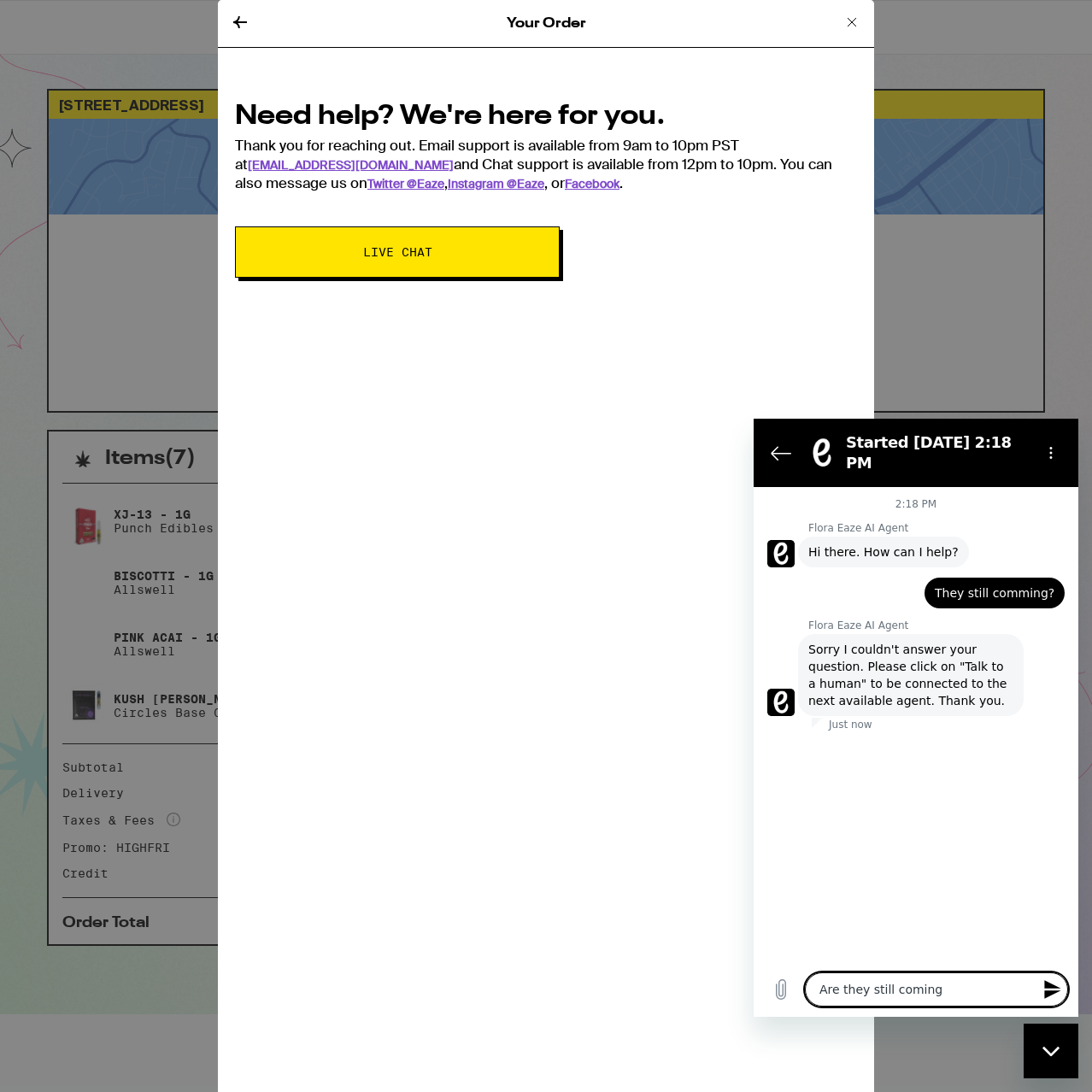
type textarea "Are they still coming?"
type textarea "x"
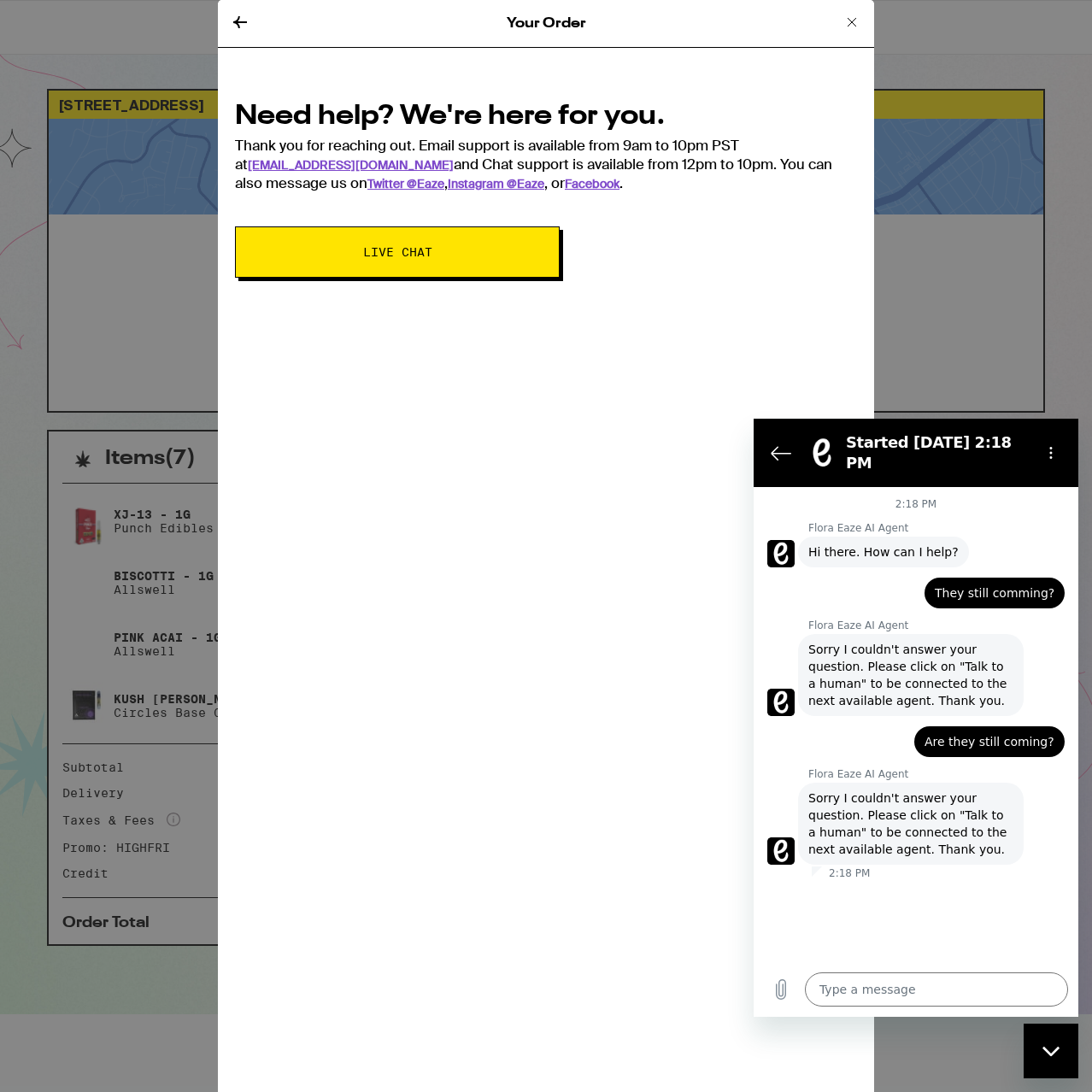
click at [576, 617] on div "Your Order Need help? We're here for you. Thank you for reaching out. Email sup…" at bounding box center [546, 546] width 656 height 1092
drag, startPoint x: 788, startPoint y: 463, endPoint x: 785, endPoint y: 454, distance: 9.5
click at [786, 457] on section "Started [DATE] 2:18 PM" at bounding box center [916, 452] width 325 height 68
click at [784, 446] on icon "Back to the conversation list" at bounding box center [781, 453] width 19 height 13
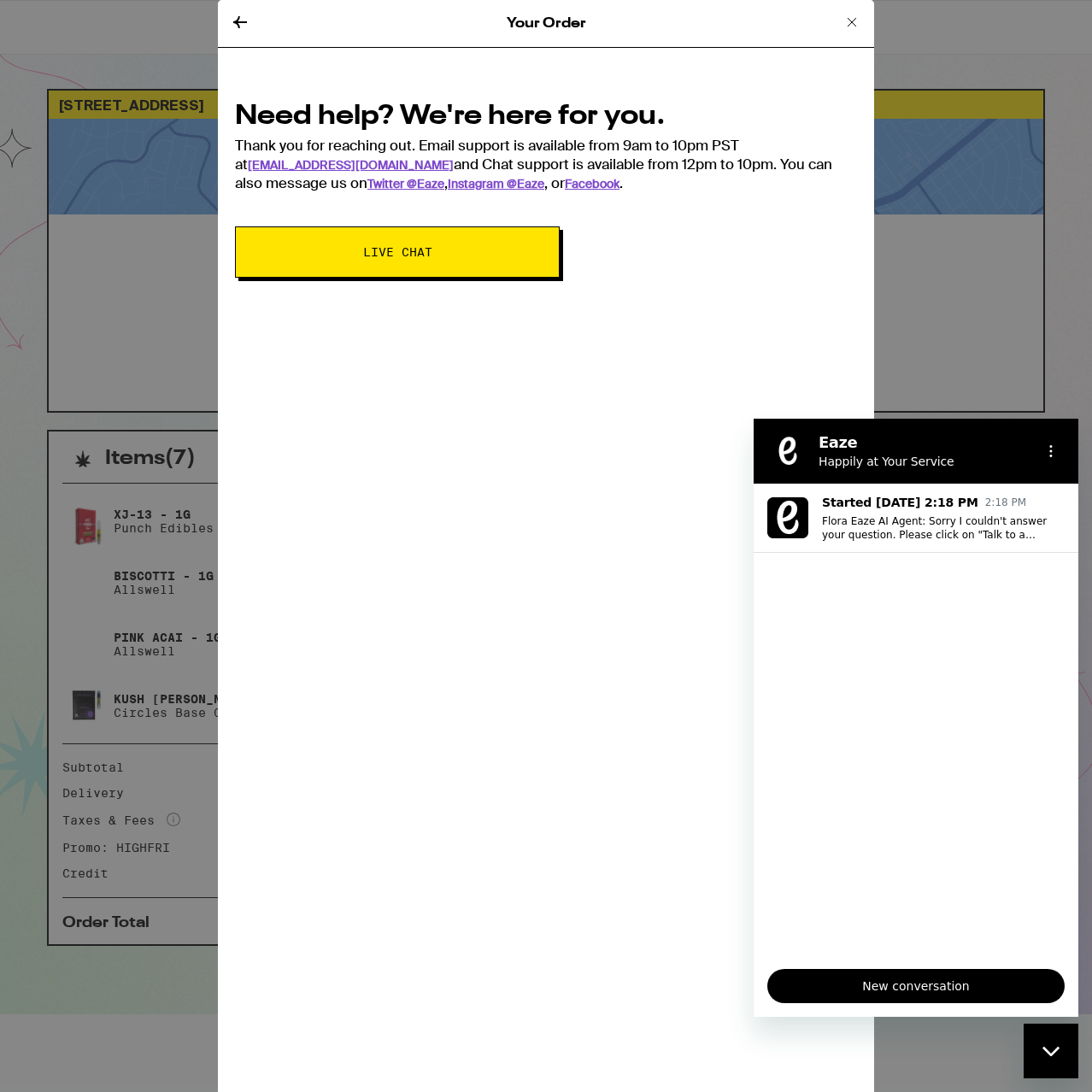
click at [944, 361] on div "Your Order Need help? We're here for you. Thank you for reaching out. Email sup…" at bounding box center [546, 546] width 1092 height 1092
click at [849, 29] on icon at bounding box center [852, 22] width 21 height 21
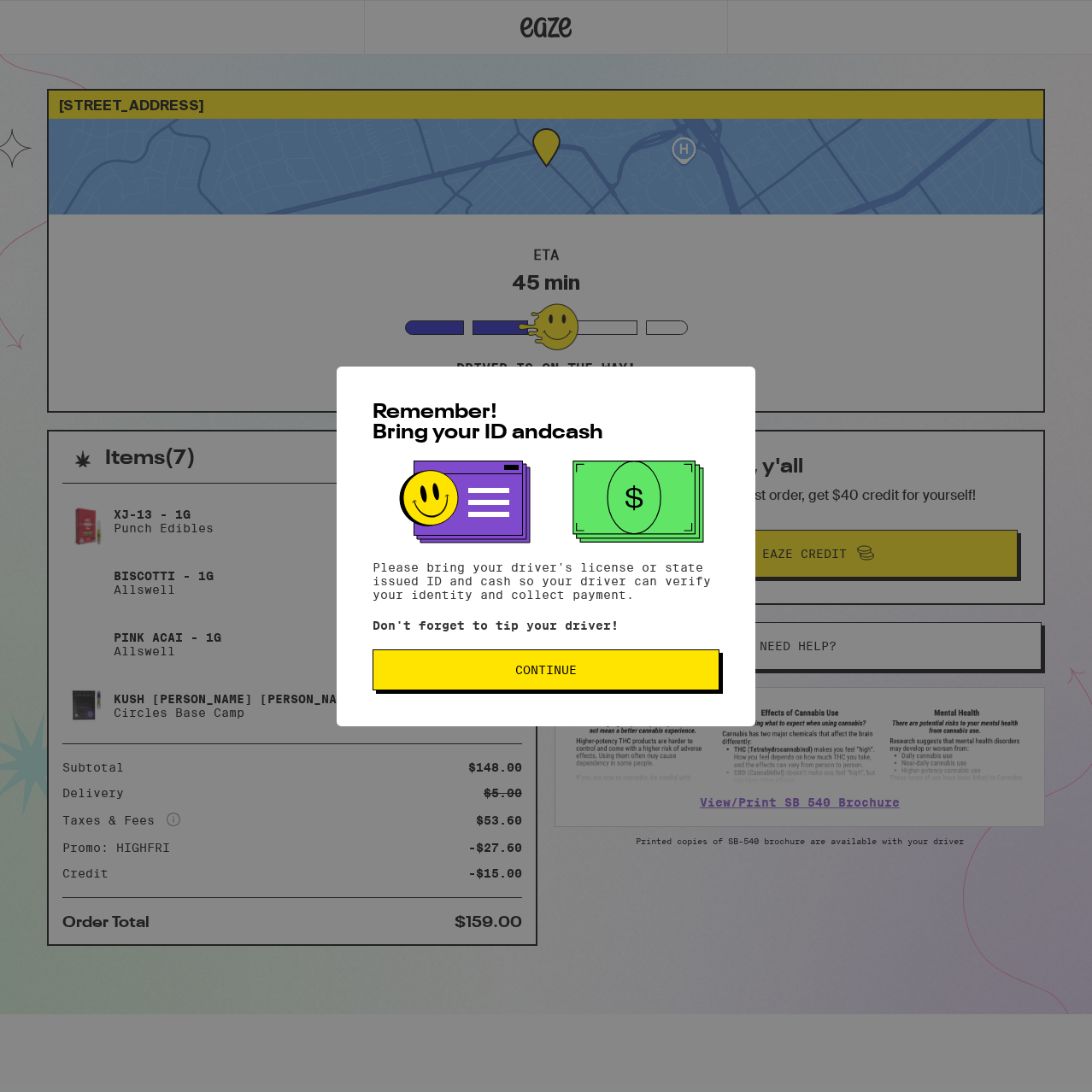
click at [544, 671] on span "Continue" at bounding box center [546, 669] width 62 height 12
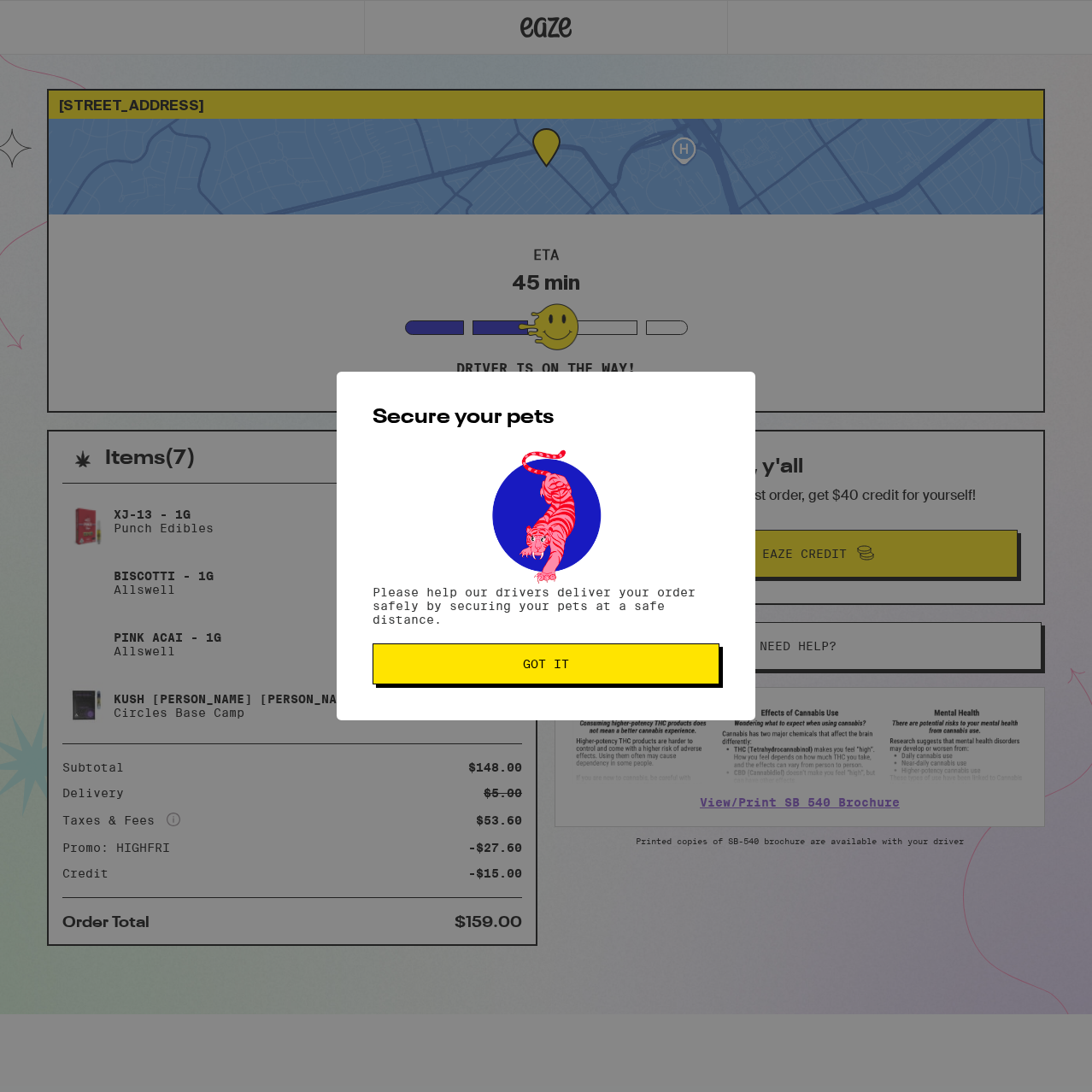
click at [519, 673] on button "Got it" at bounding box center [546, 664] width 347 height 41
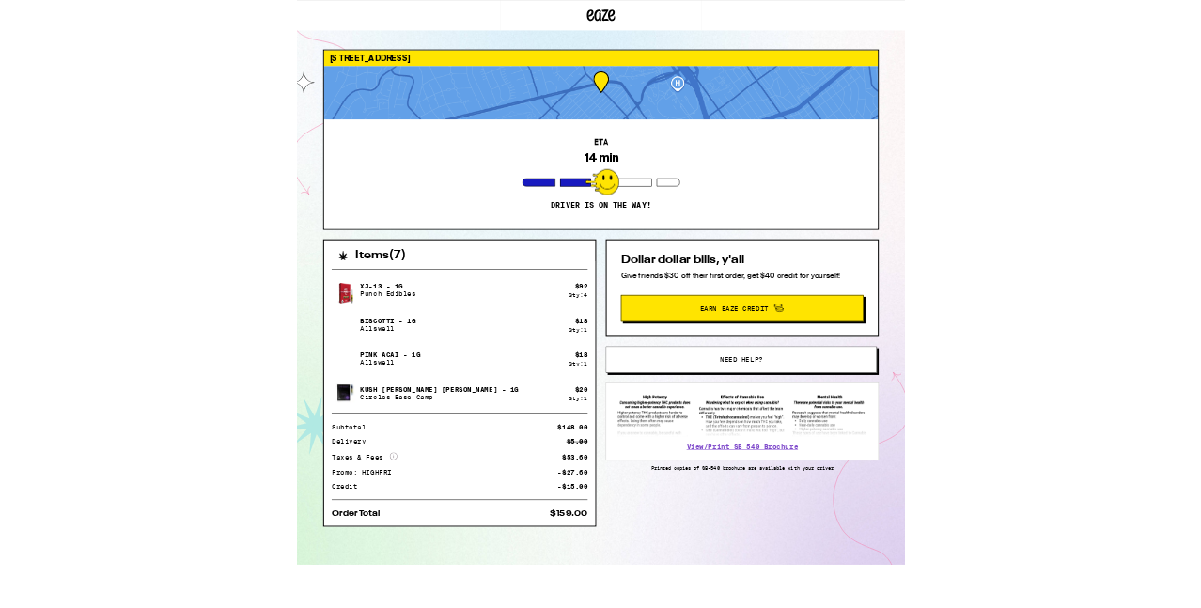
type textarea "x"
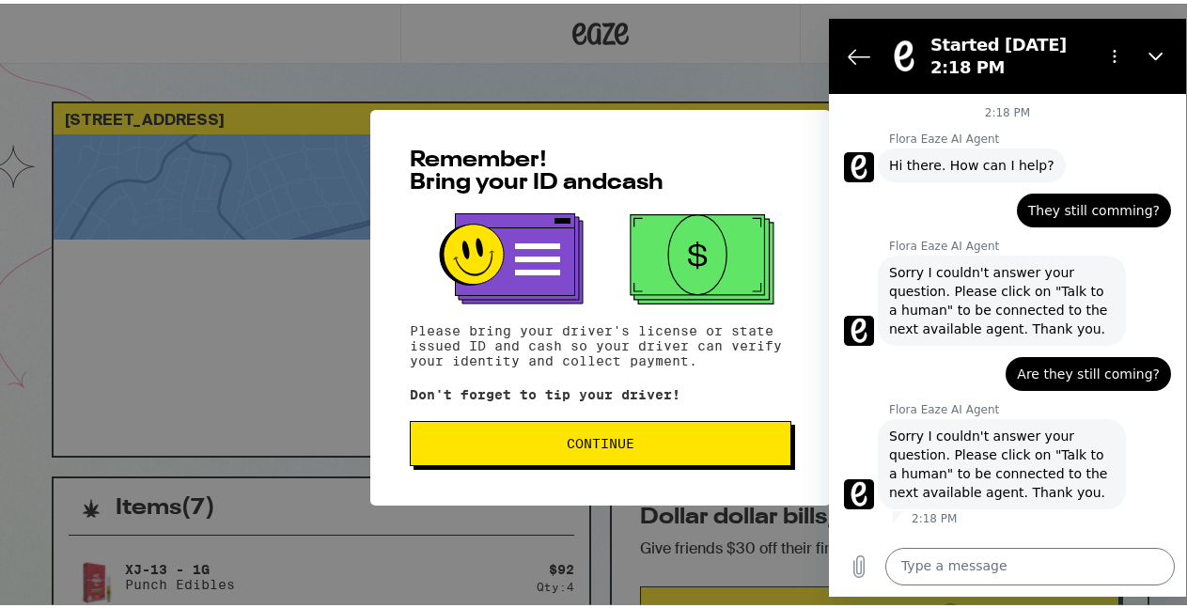
drag, startPoint x: 352, startPoint y: 61, endPoint x: 457, endPoint y: 270, distance: 233.2
click at [363, 67] on div "Remember! Bring your ID and cash Please bring your driver's license or state is…" at bounding box center [600, 304] width 1201 height 608
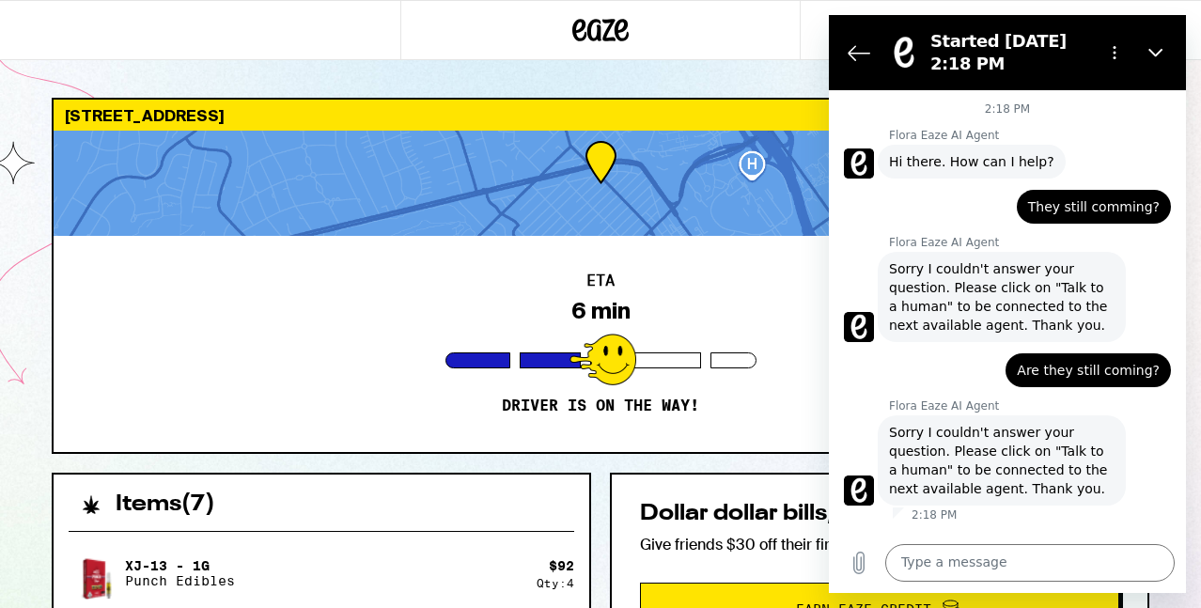
click at [811, 210] on div at bounding box center [601, 183] width 1094 height 105
